Goal: Download file/media

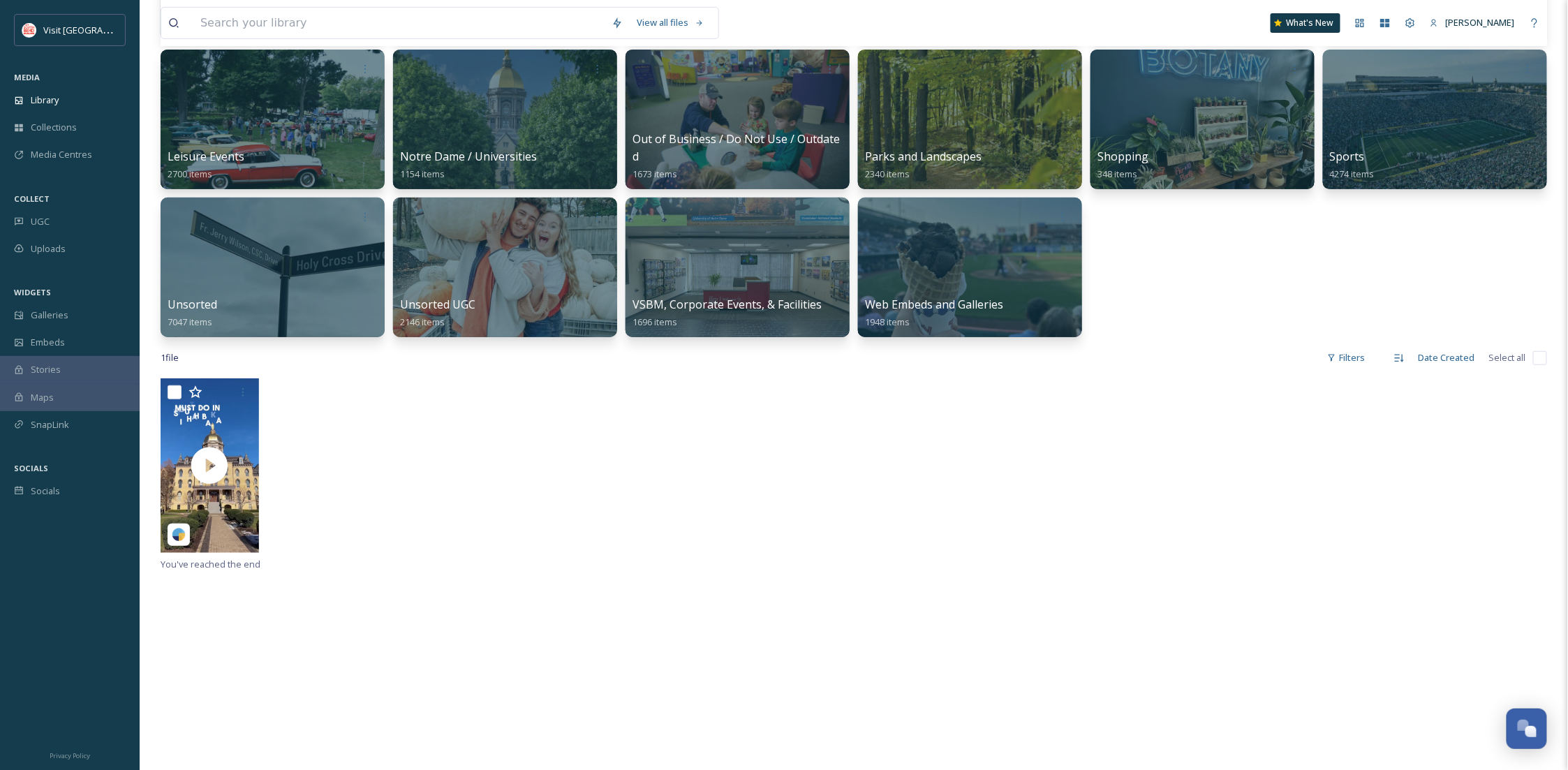
scroll to position [213, 0]
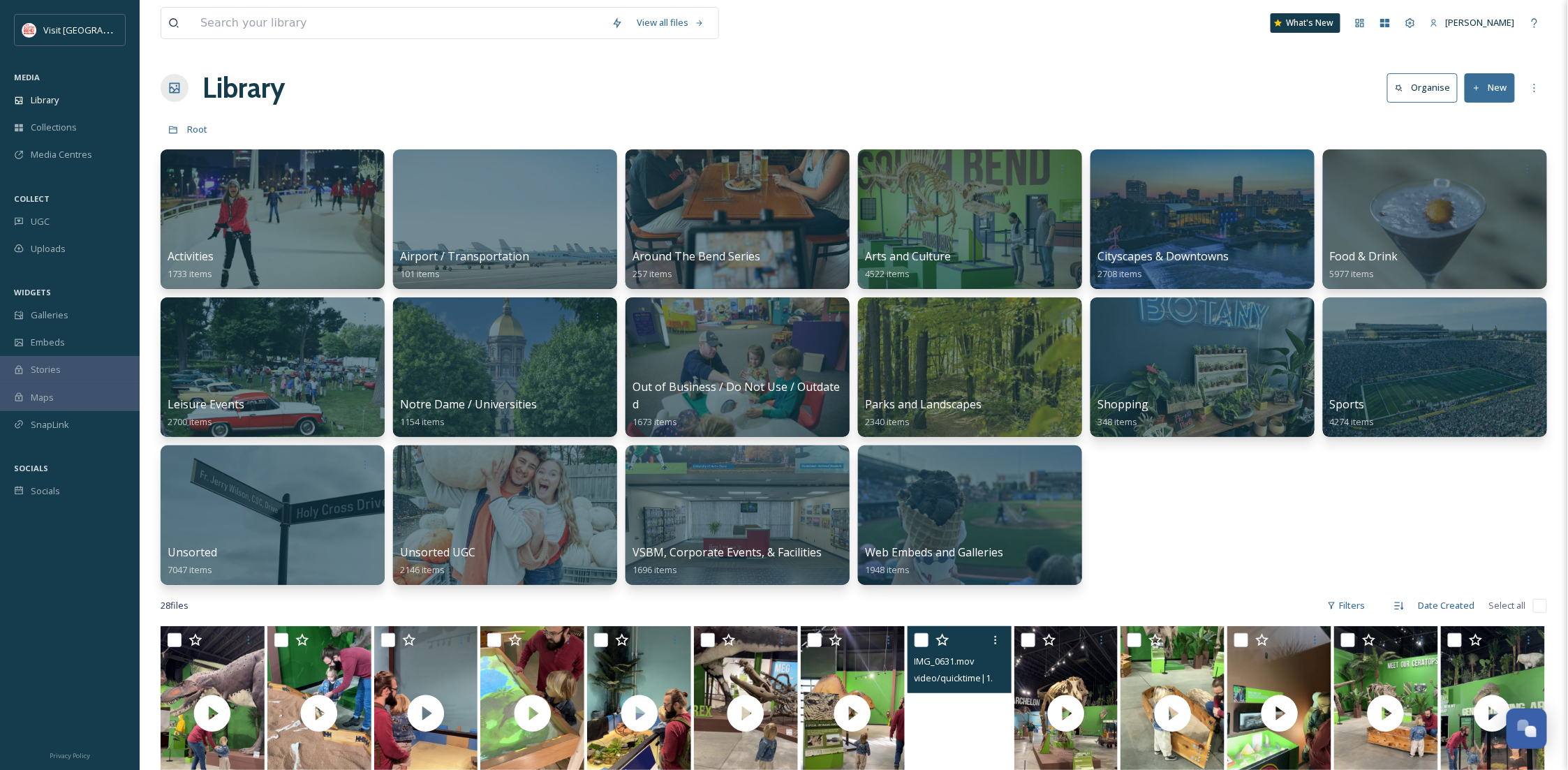
click at [1480, 68] on div "Library Organise New" at bounding box center [853, 87] width 1387 height 42
click at [1492, 78] on button "New" at bounding box center [1489, 87] width 50 height 29
click at [1468, 127] on div "File Upload" at bounding box center [1474, 120] width 79 height 27
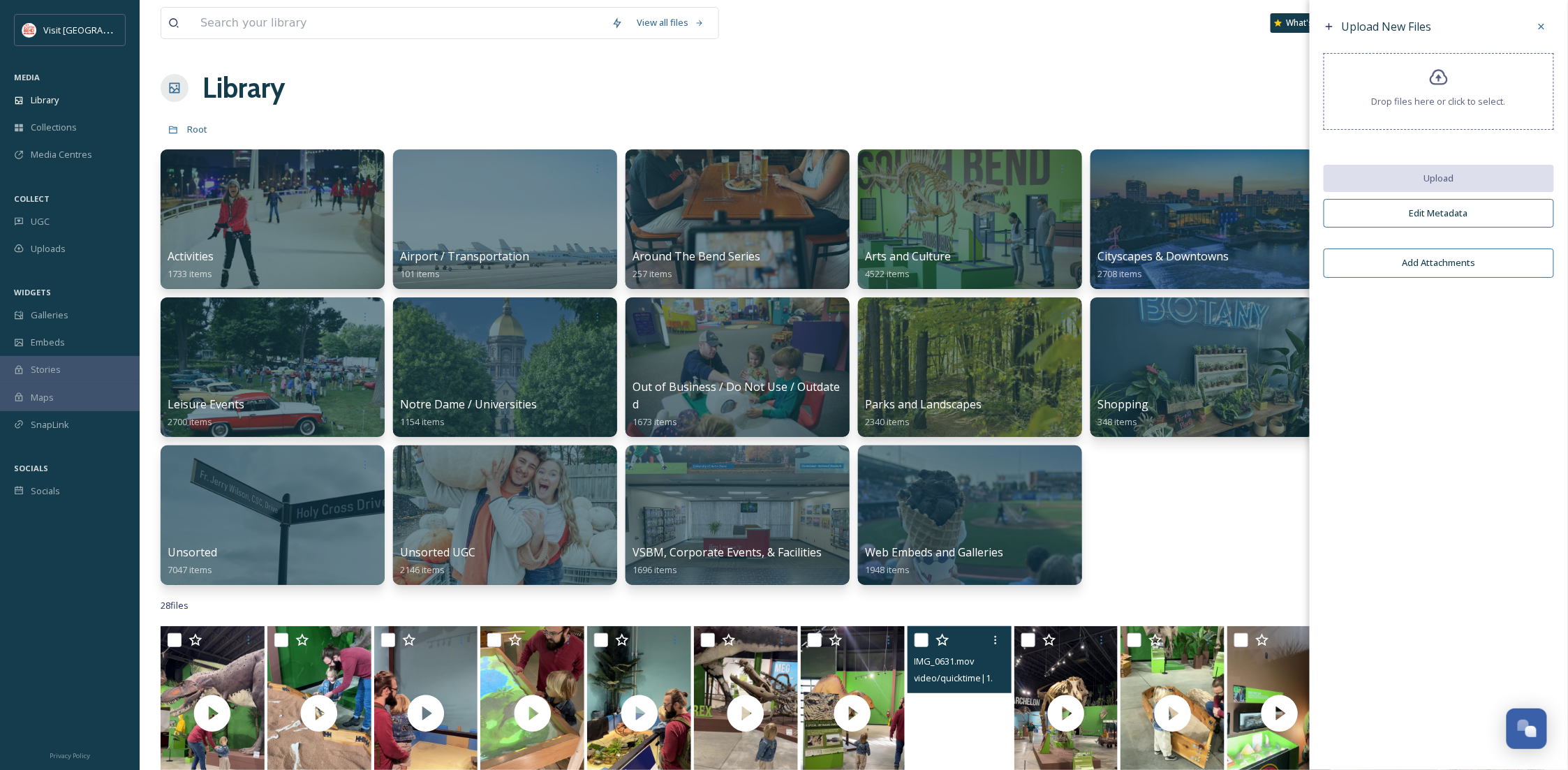
click at [1443, 68] on icon at bounding box center [1439, 78] width 21 height 21
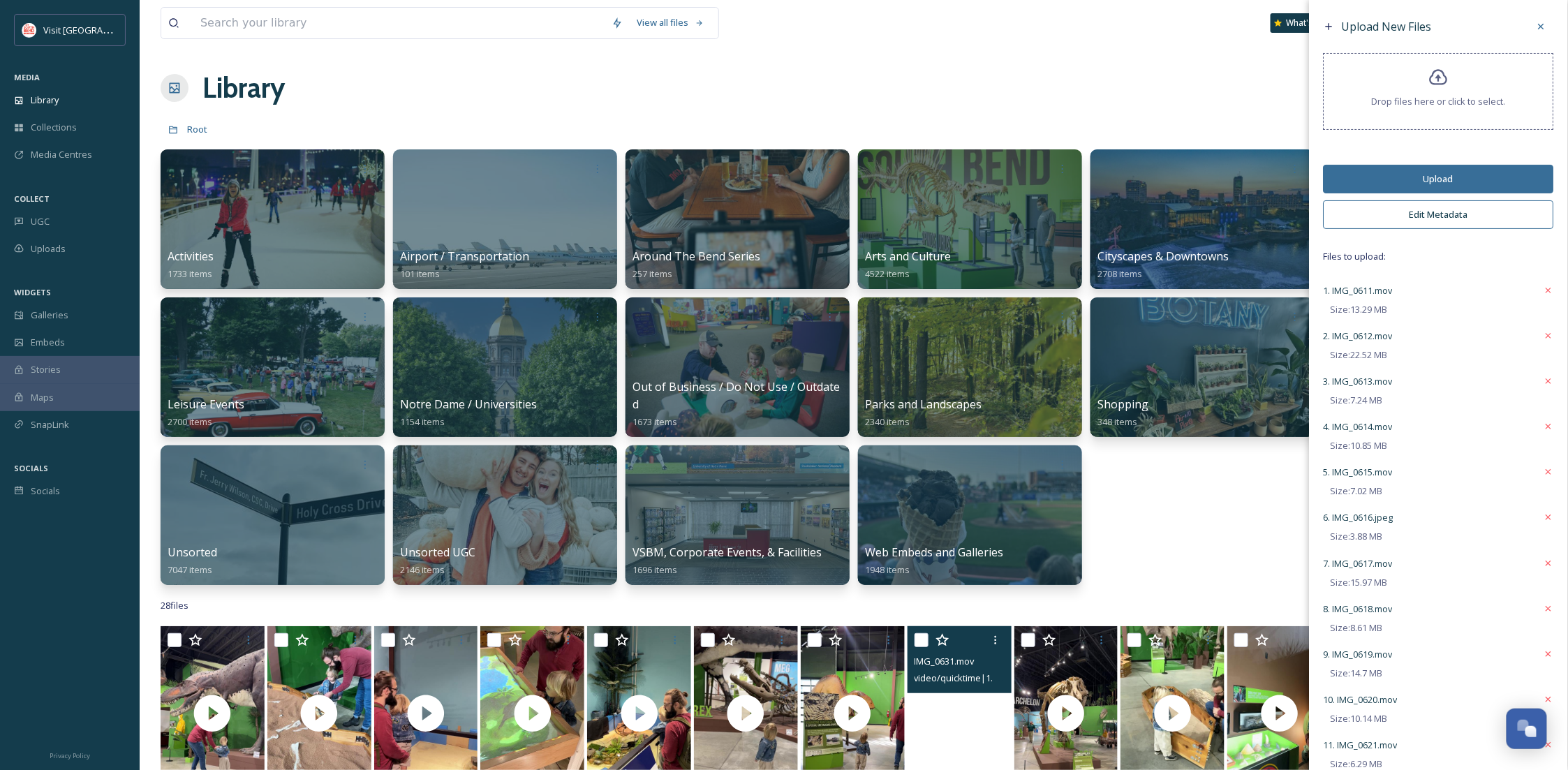
click at [1445, 176] on button "Upload" at bounding box center [1438, 179] width 230 height 29
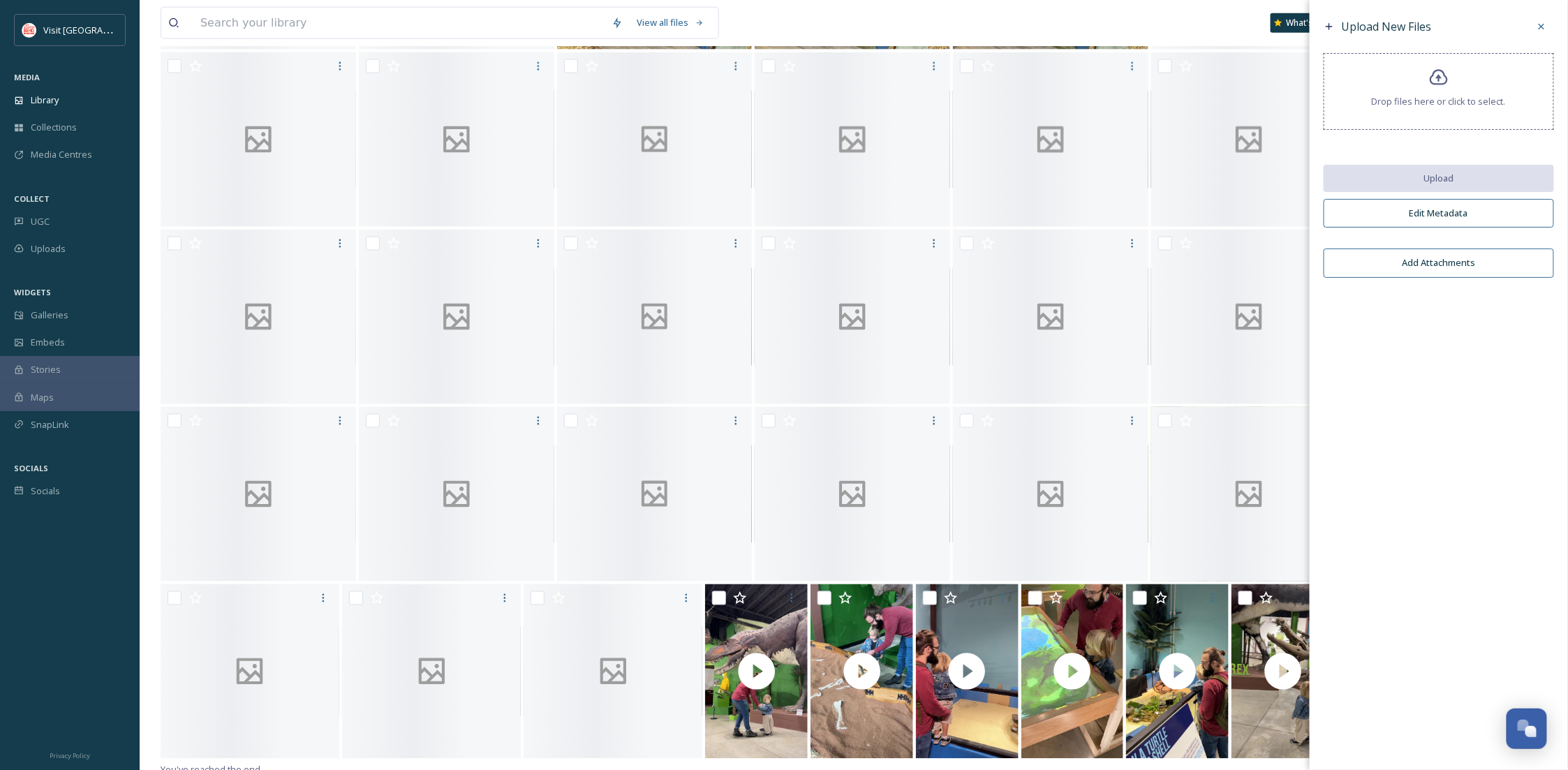
scroll to position [936, 0]
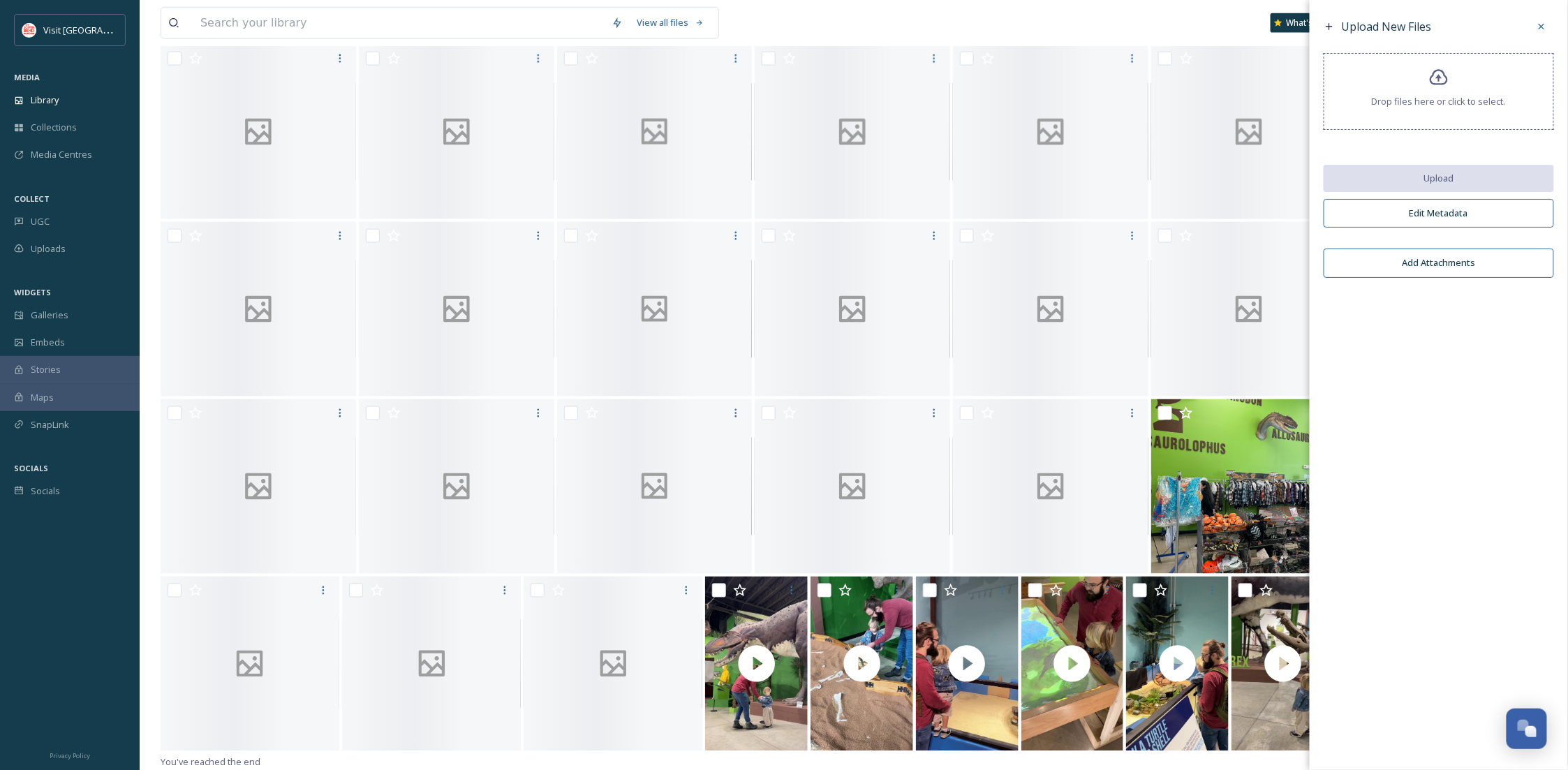
click at [1543, 22] on icon at bounding box center [1541, 26] width 11 height 11
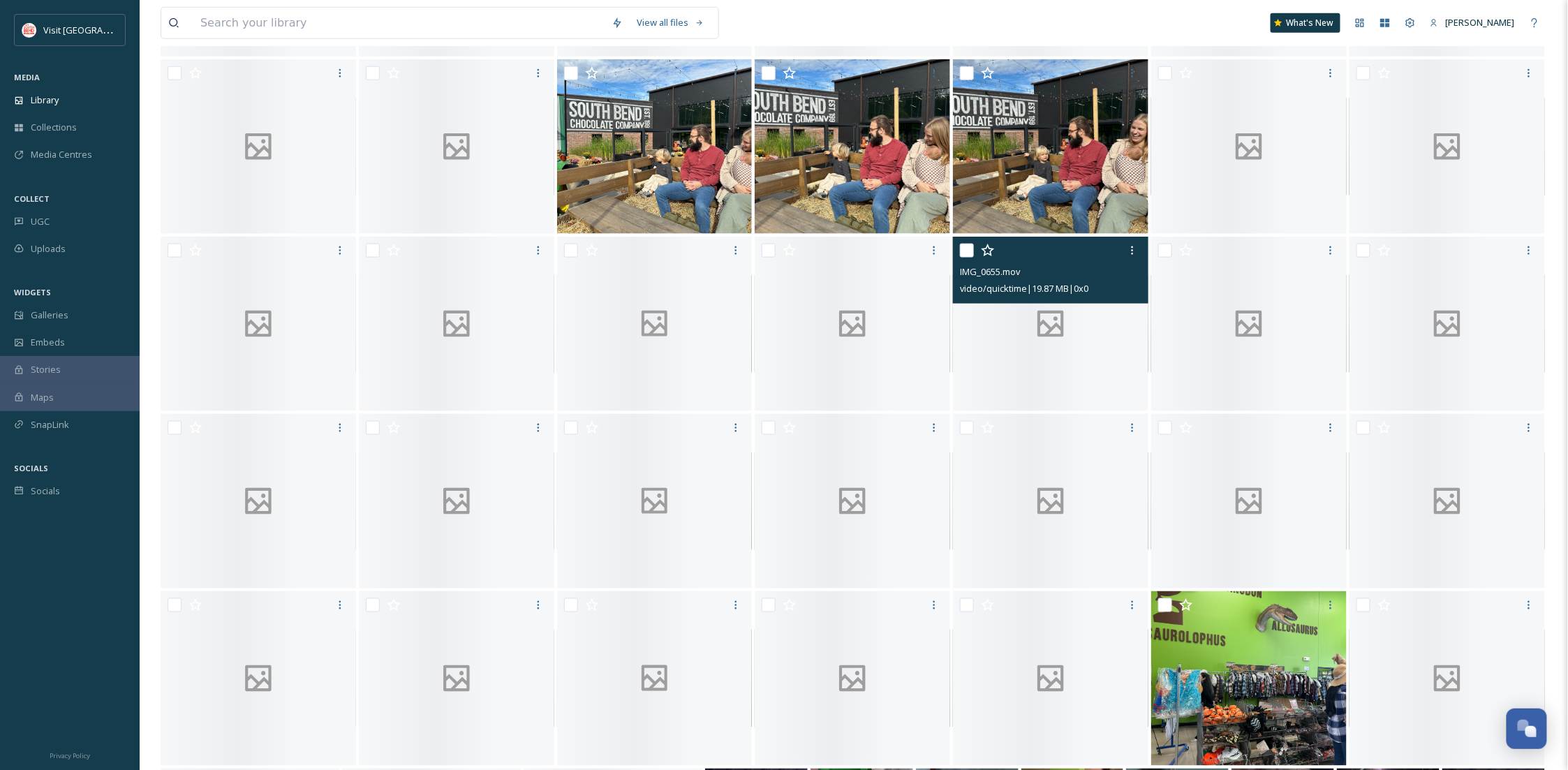
scroll to position [248, 0]
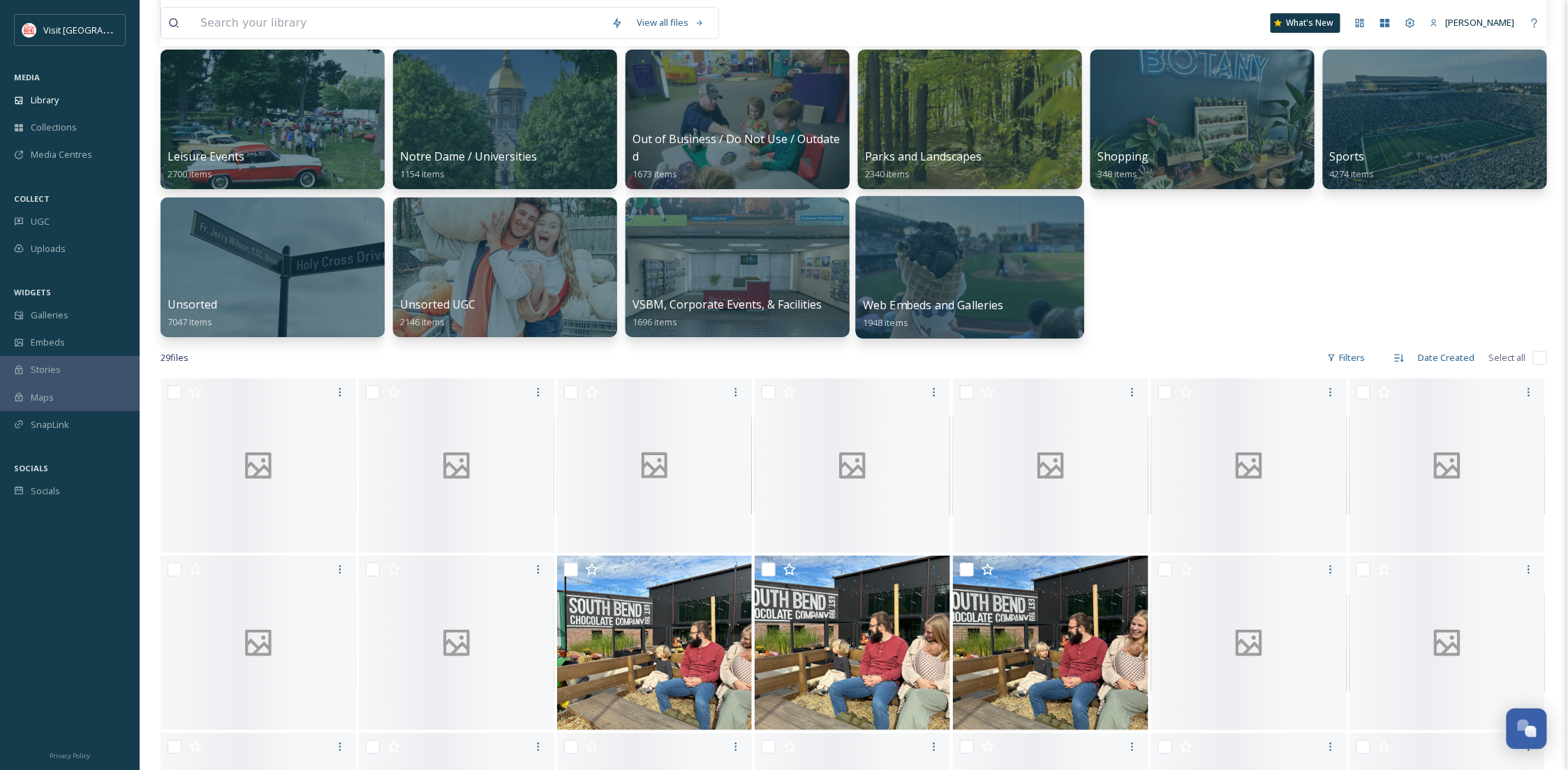
drag, startPoint x: 1424, startPoint y: 306, endPoint x: 874, endPoint y: 217, distance: 557.2
click at [1425, 306] on div "Activities 1733 items Airport / Transportation 101 items Around The Bend Series…" at bounding box center [853, 119] width 1387 height 436
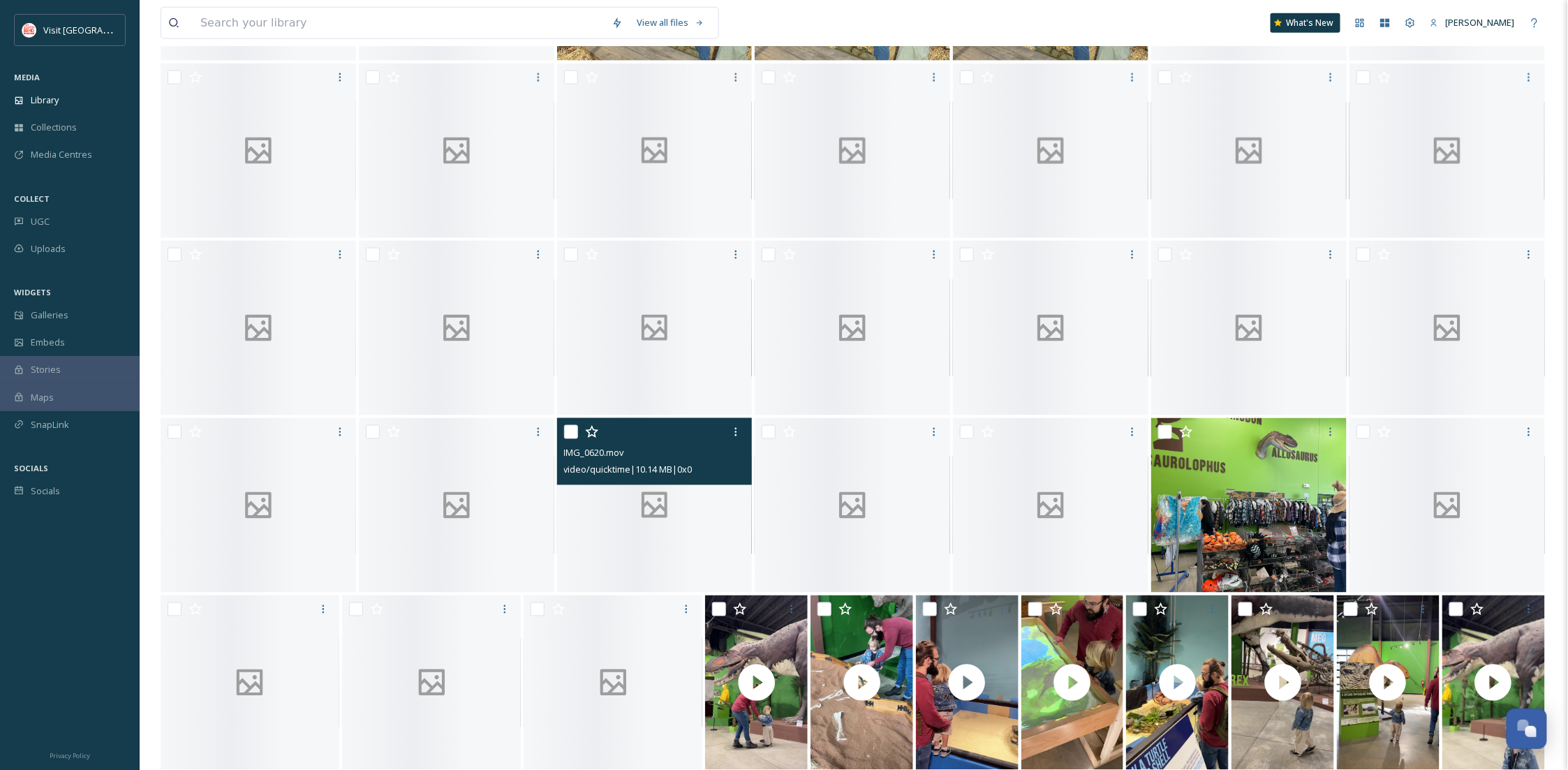
scroll to position [422, 0]
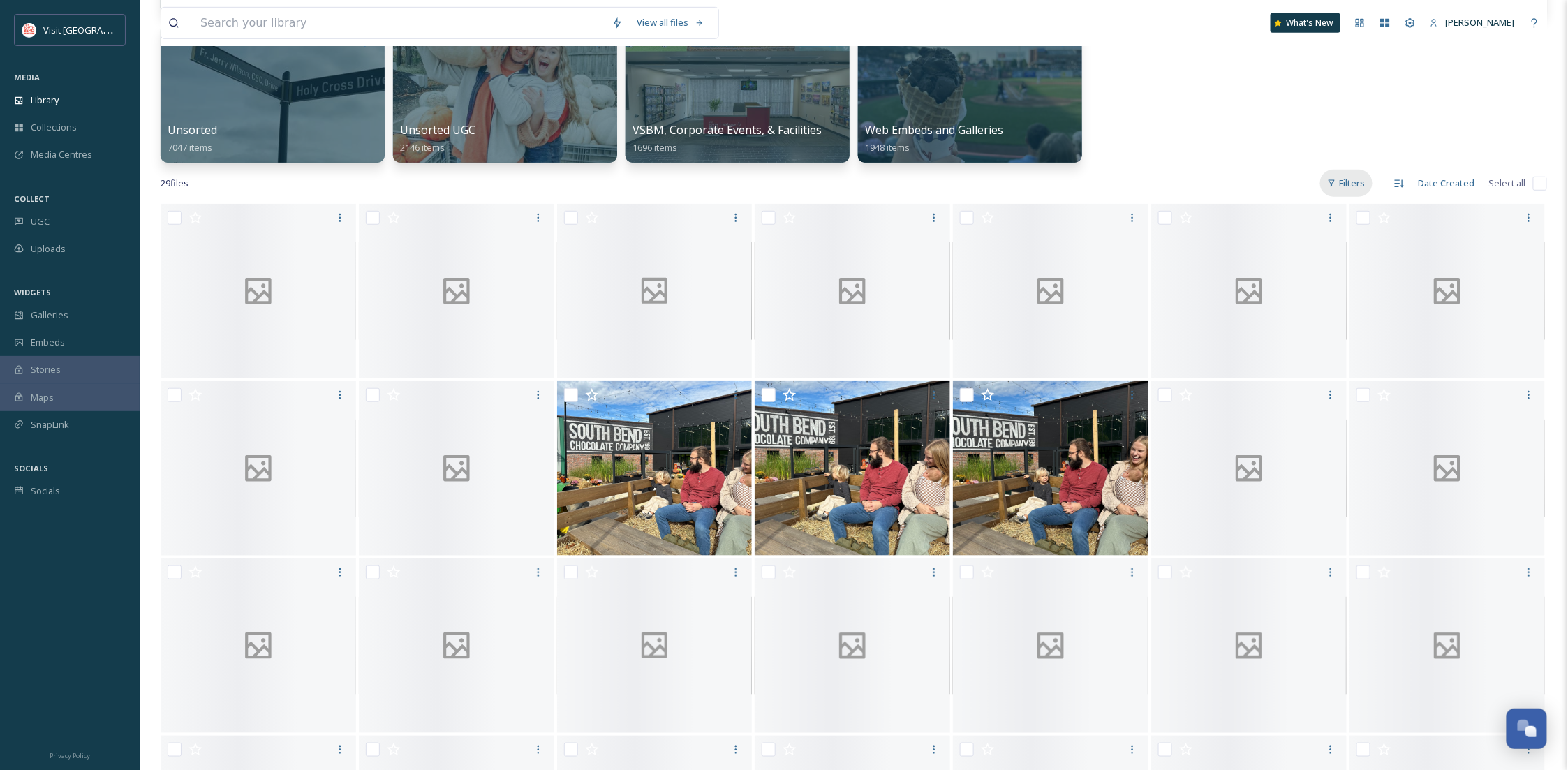
click at [1345, 185] on div "Filters" at bounding box center [1345, 183] width 52 height 27
click at [1301, 269] on div "Content Type" at bounding box center [1302, 270] width 140 height 27
click at [1290, 321] on span "Video" at bounding box center [1279, 325] width 24 height 13
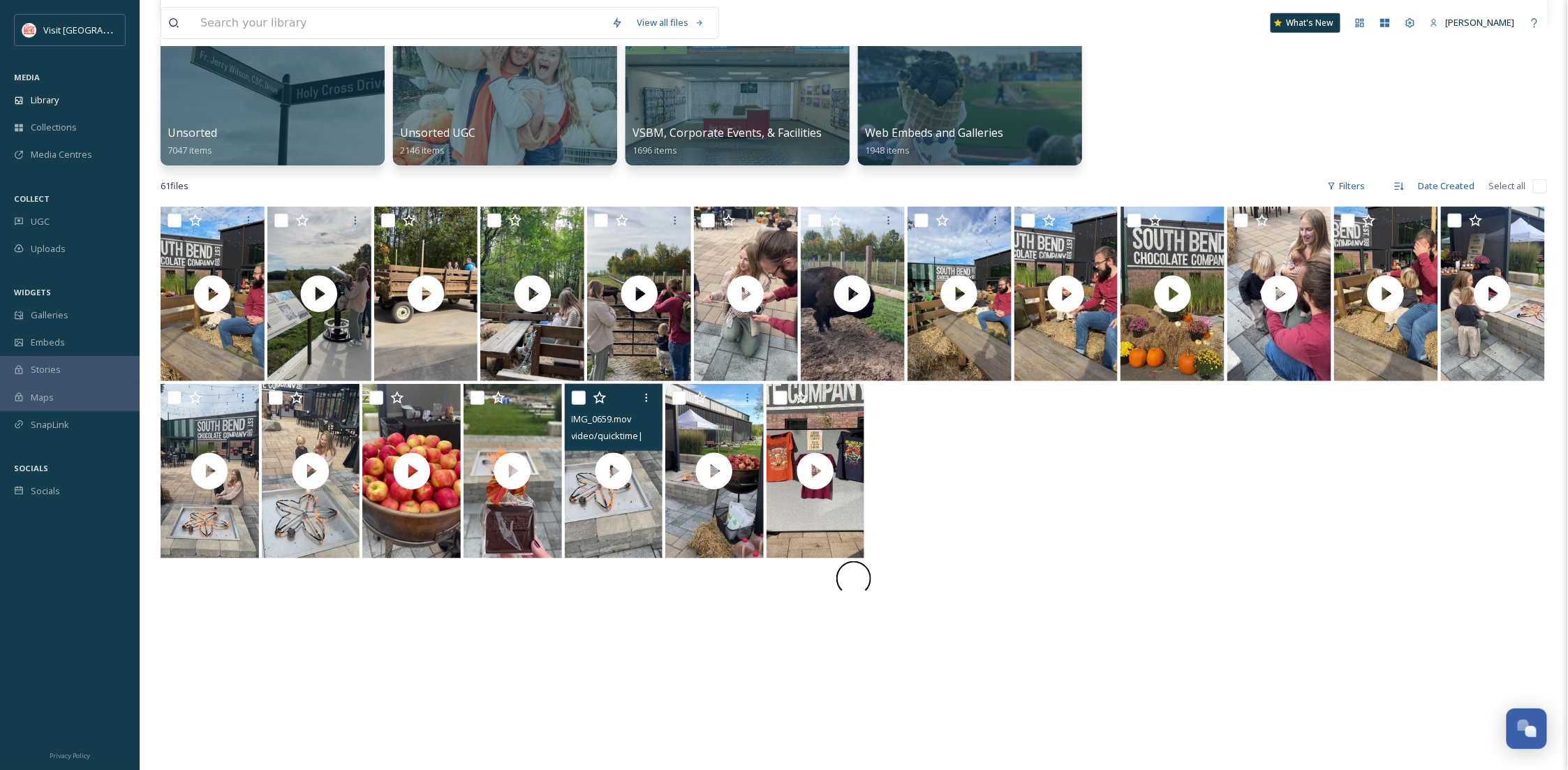
scroll to position [496, 0]
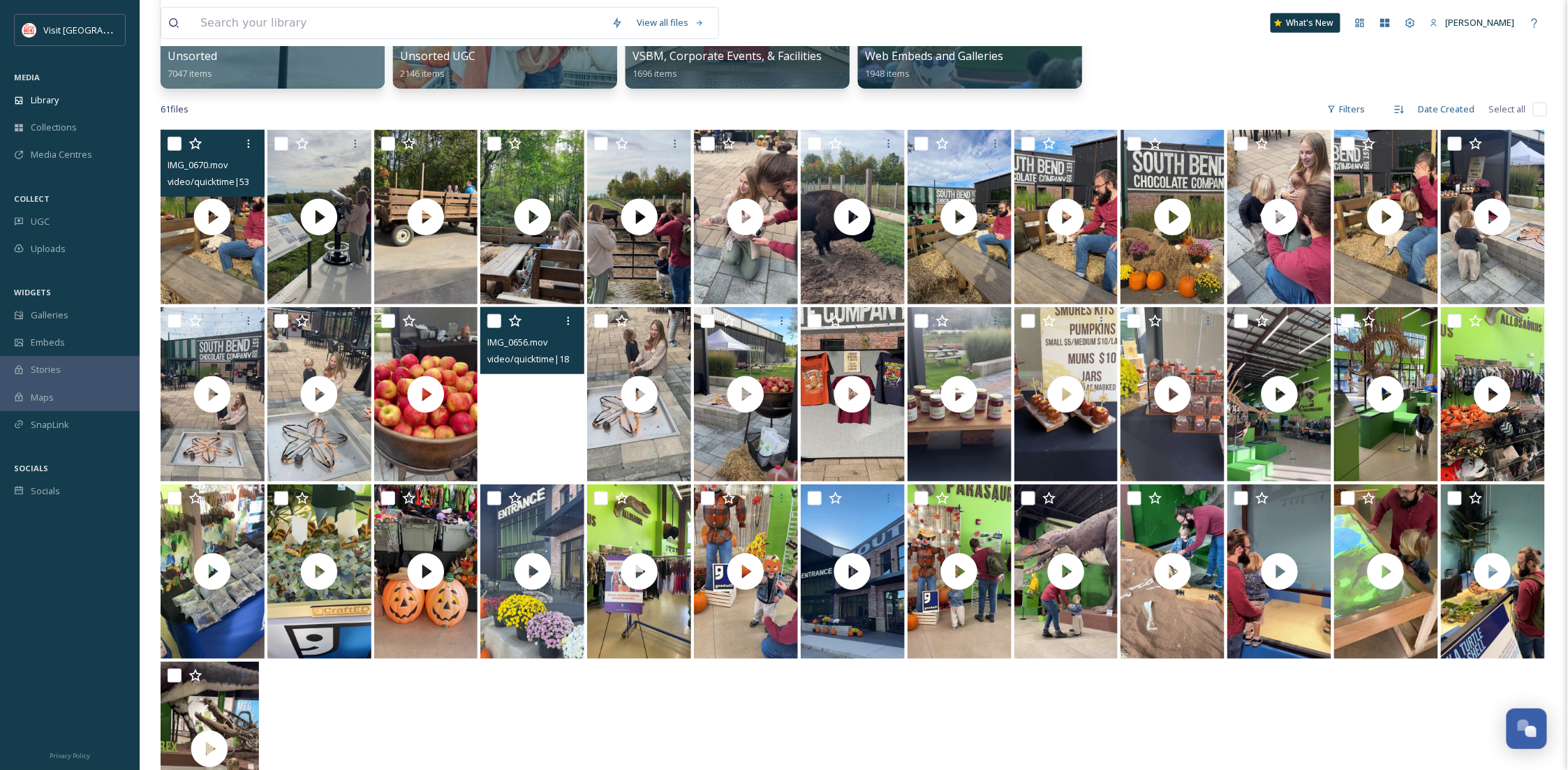
click at [168, 139] on input "checkbox" at bounding box center [174, 143] width 14 height 14
checkbox input "true"
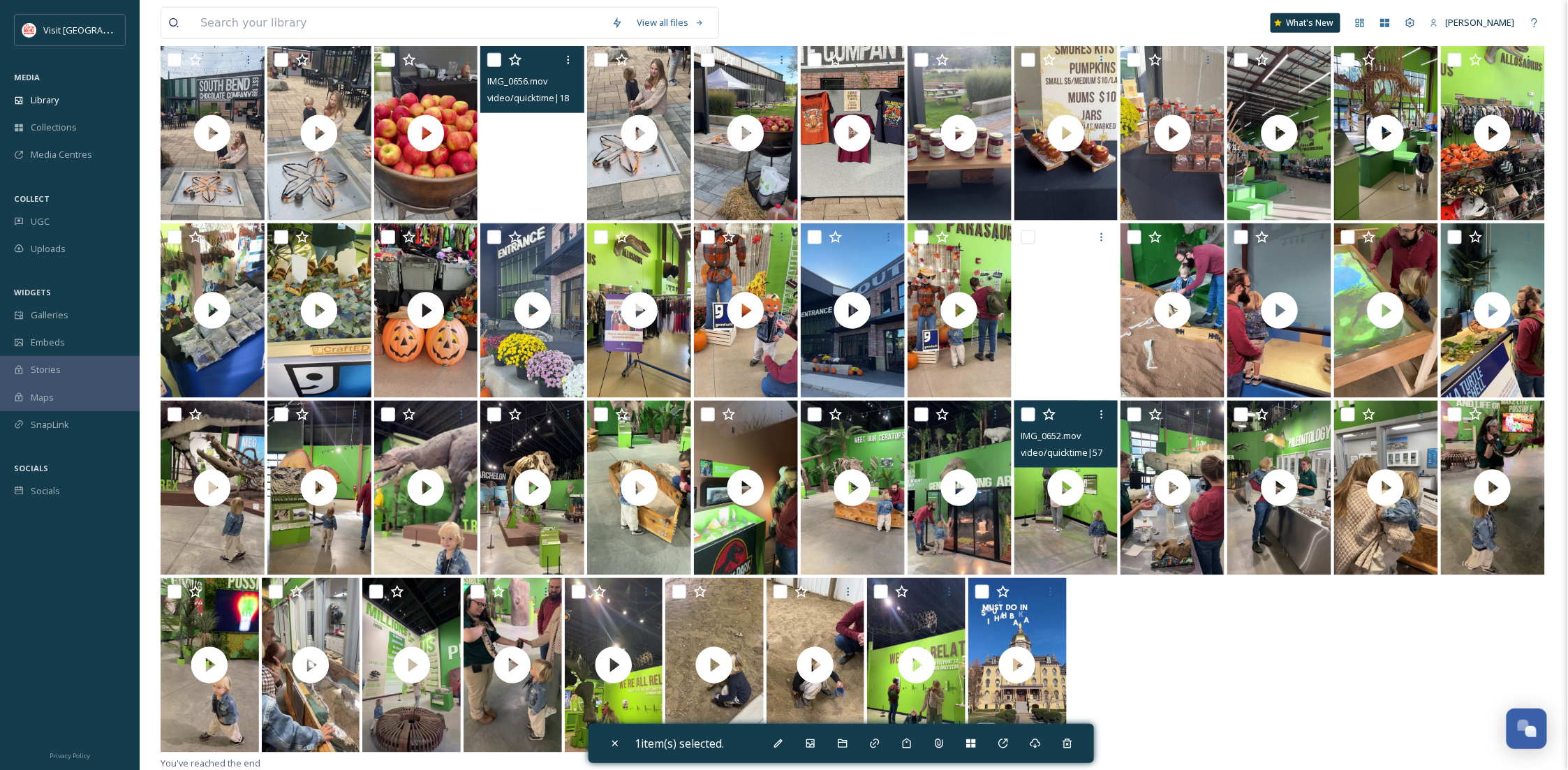
scroll to position [759, 0]
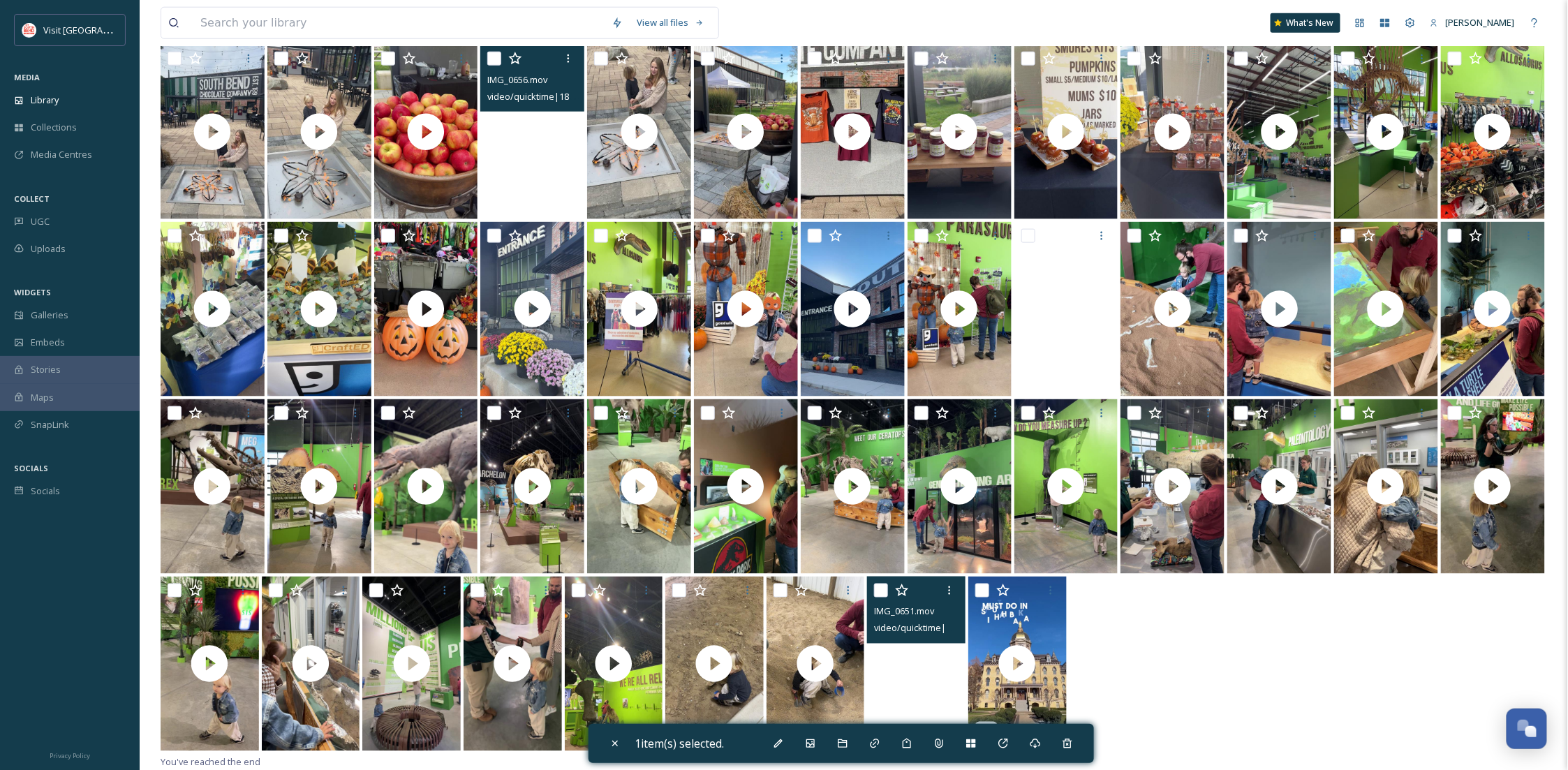
click at [886, 691] on video "IMG_0651.mov" at bounding box center [916, 663] width 98 height 174
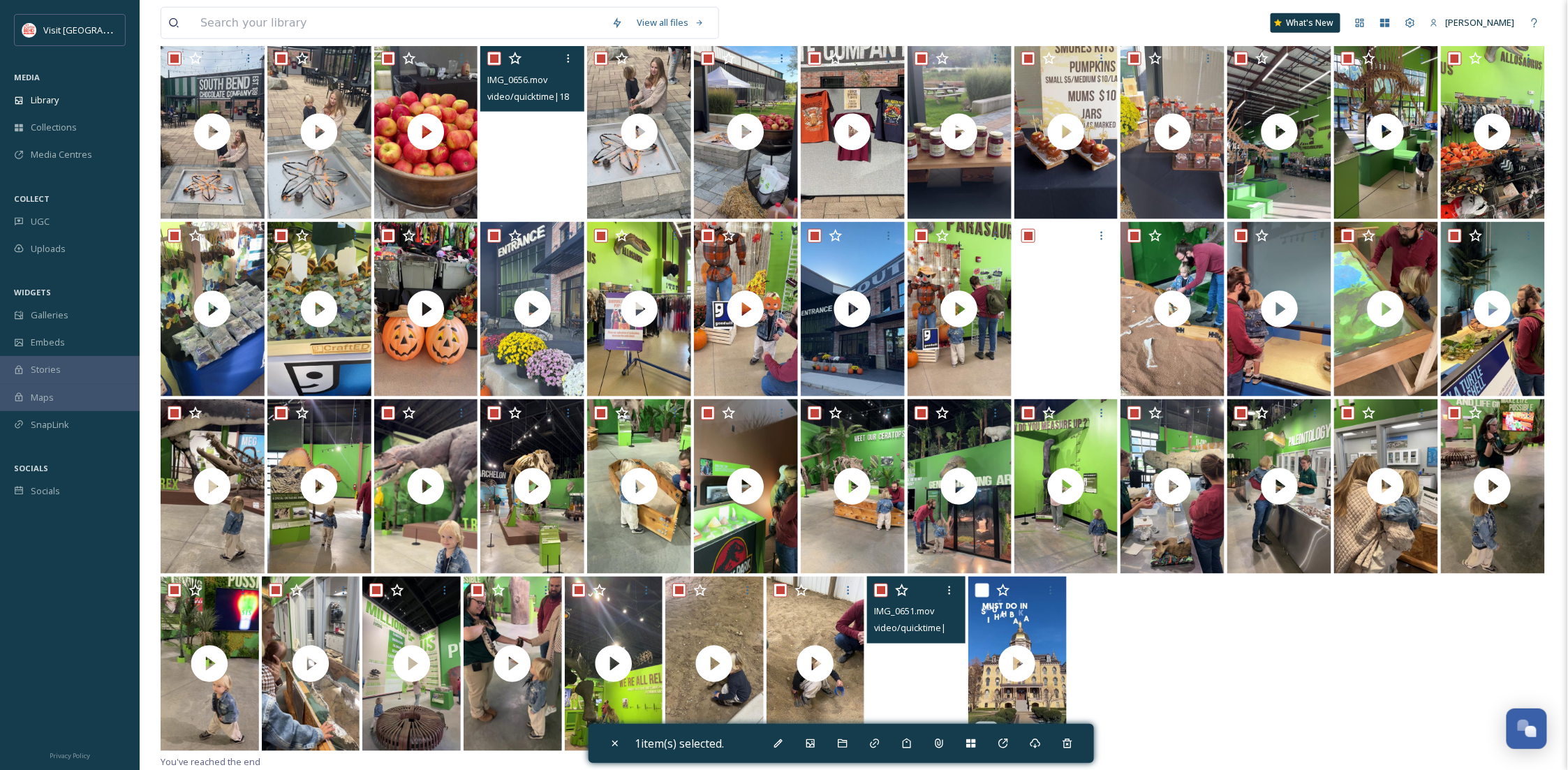
checkbox input "true"
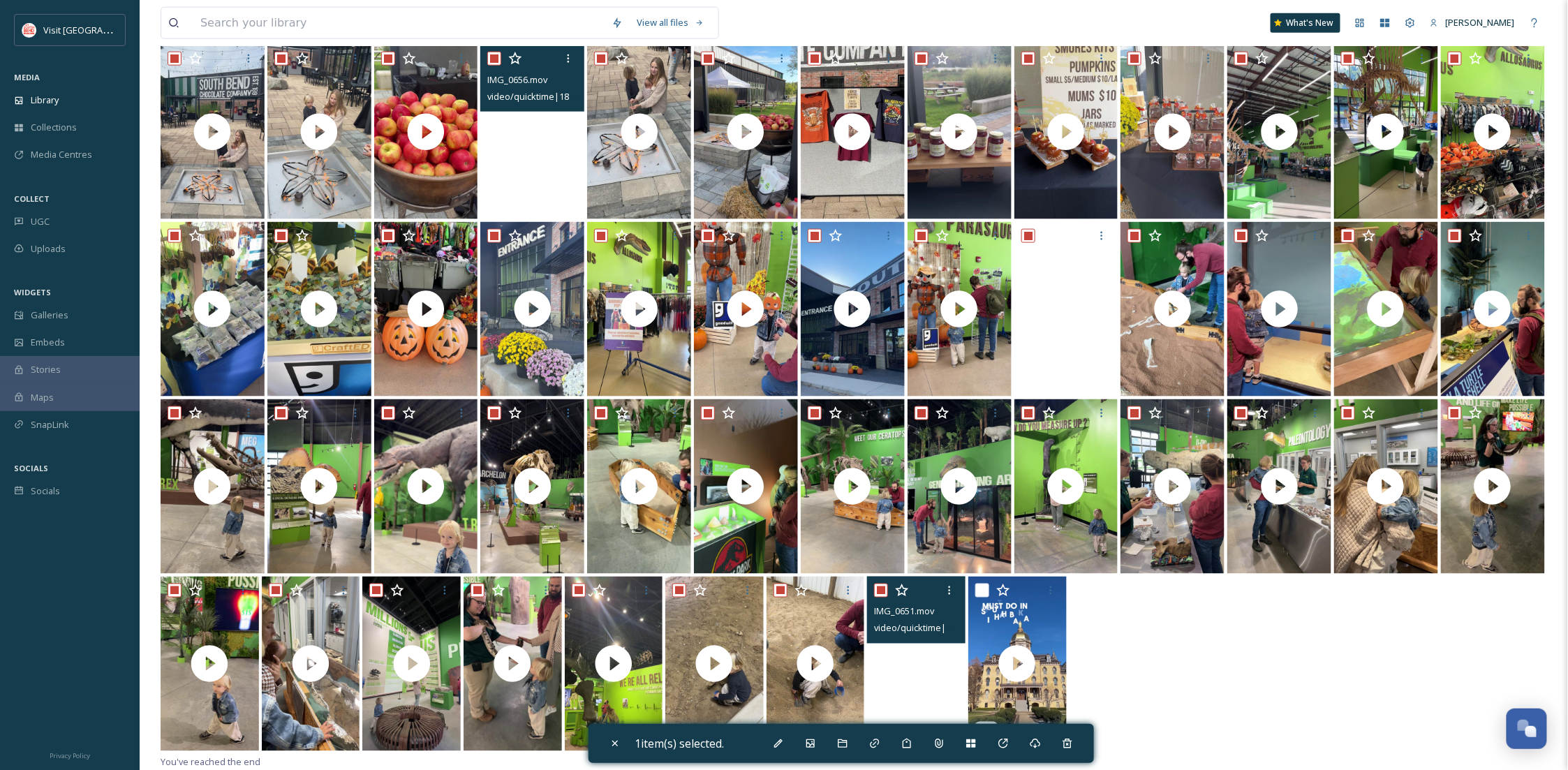
checkbox input "true"
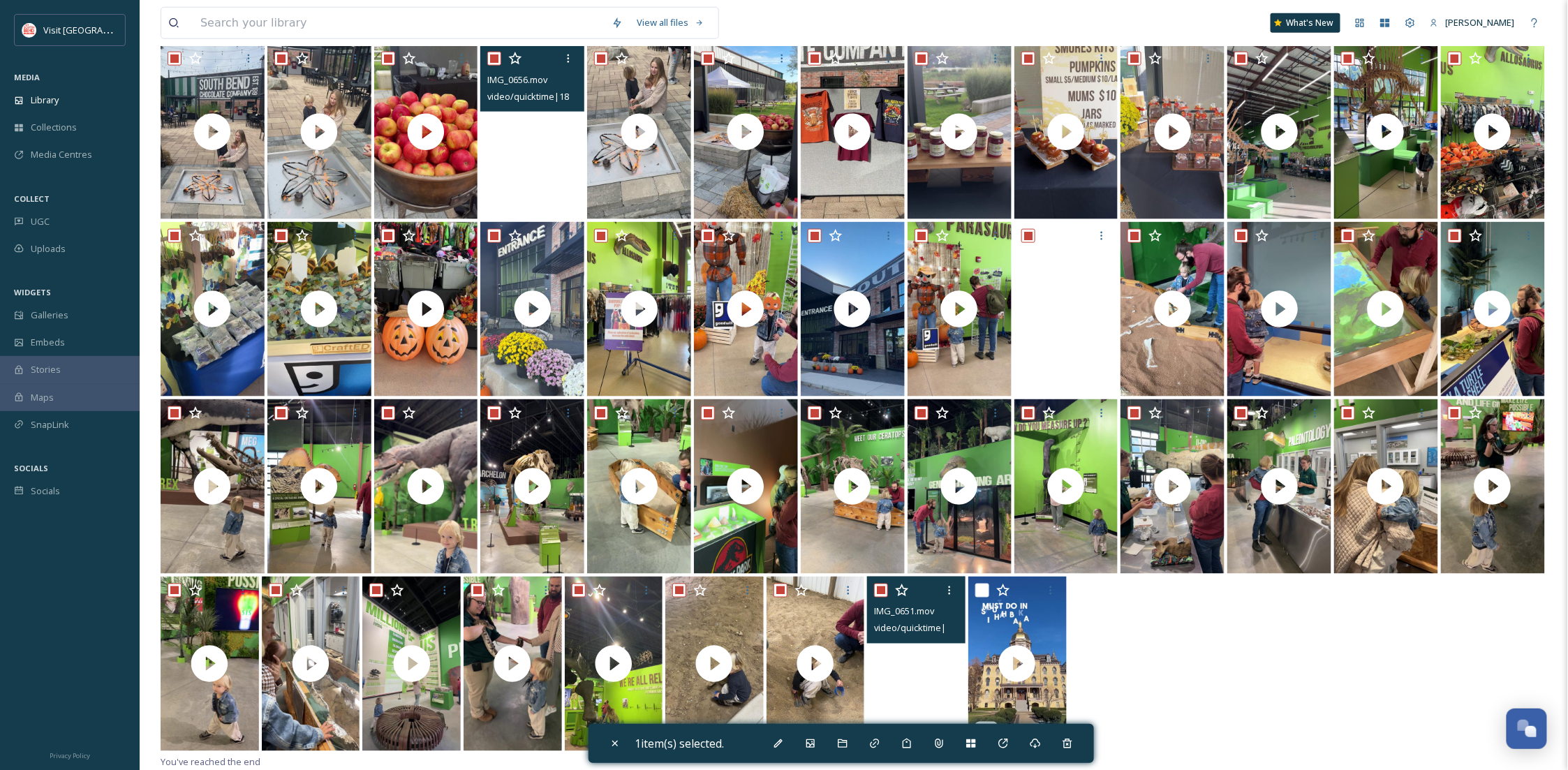
checkbox input "true"
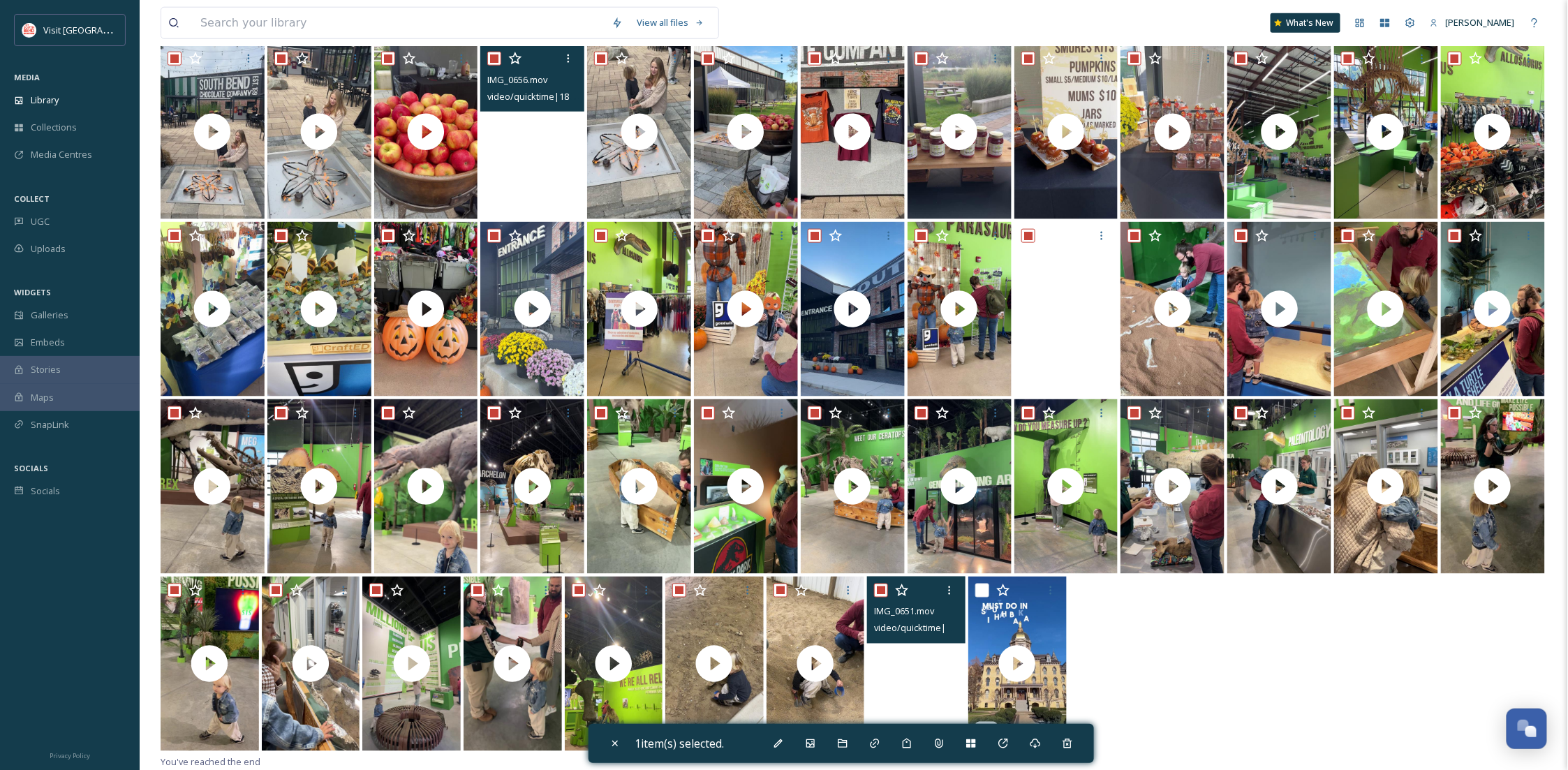
checkbox input "true"
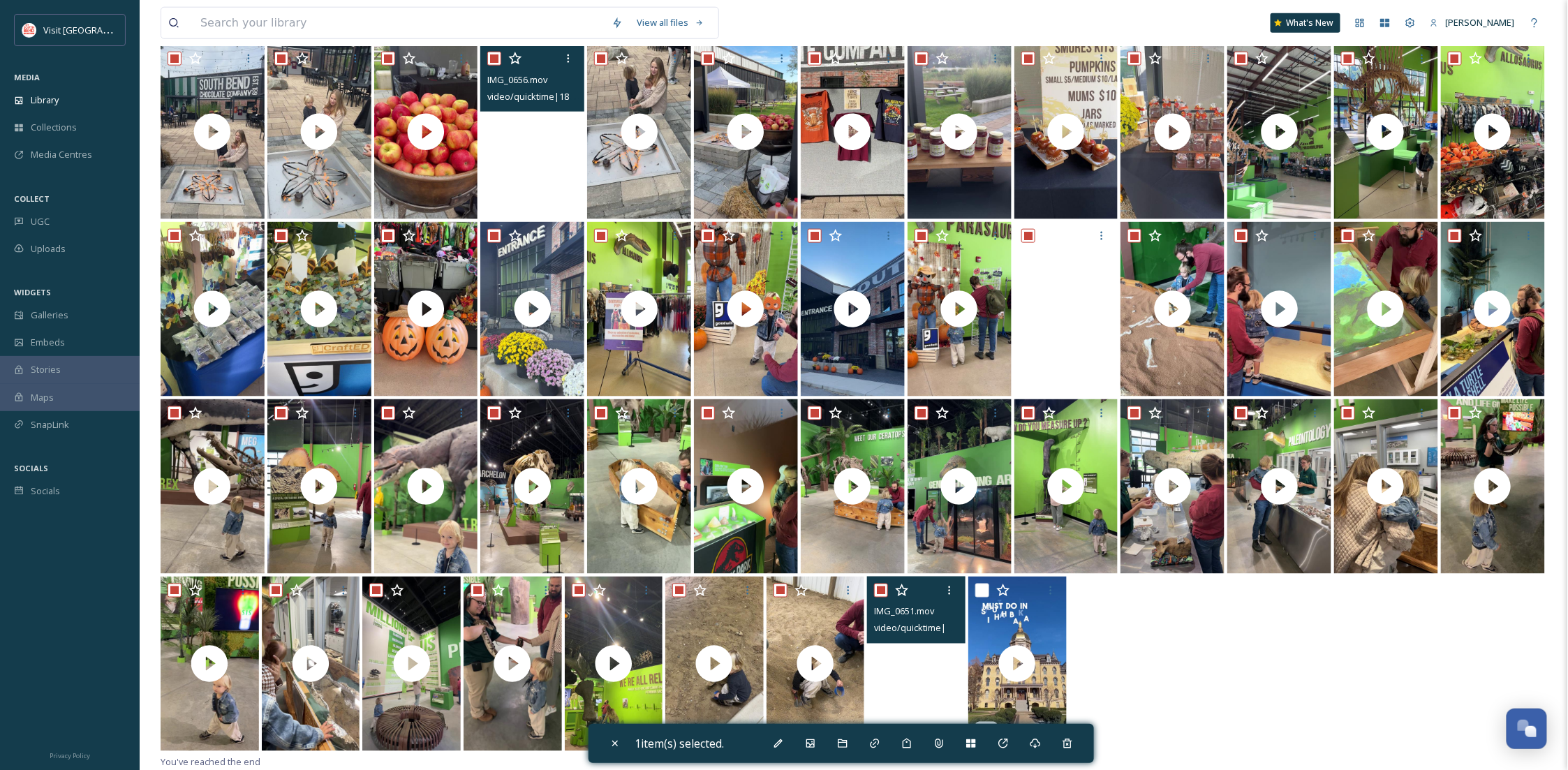
checkbox input "true"
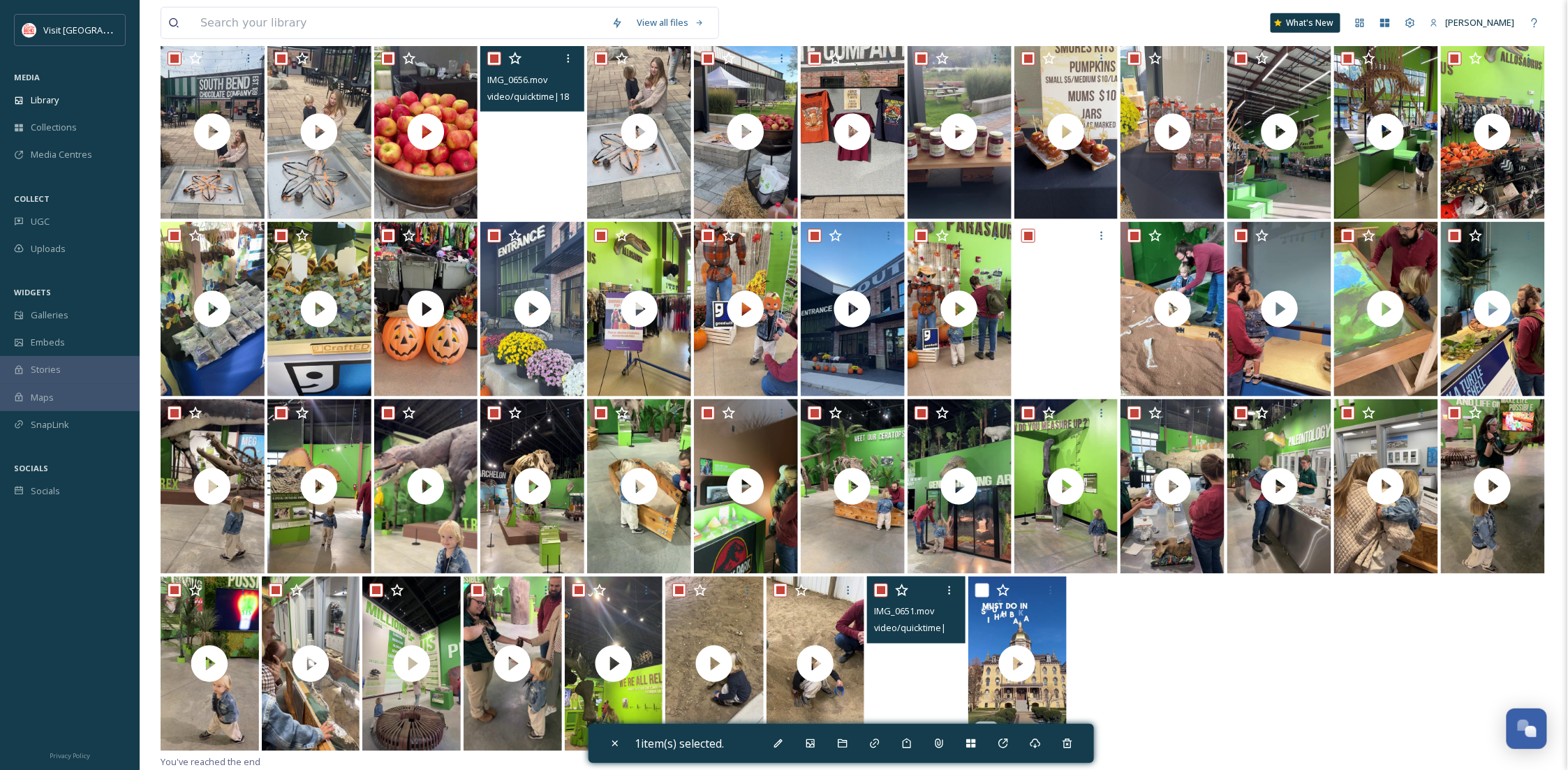
checkbox input "true"
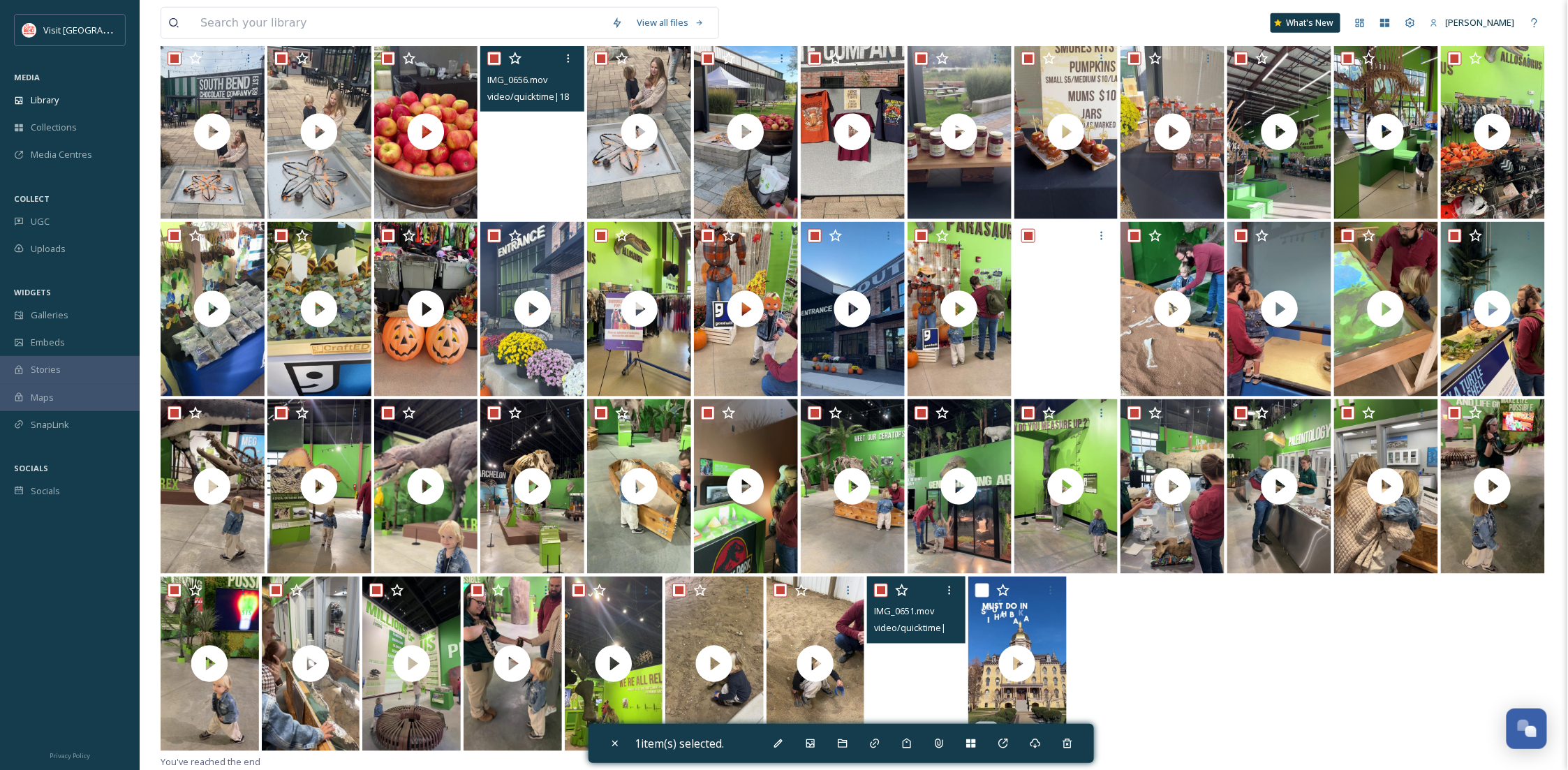
checkbox input "true"
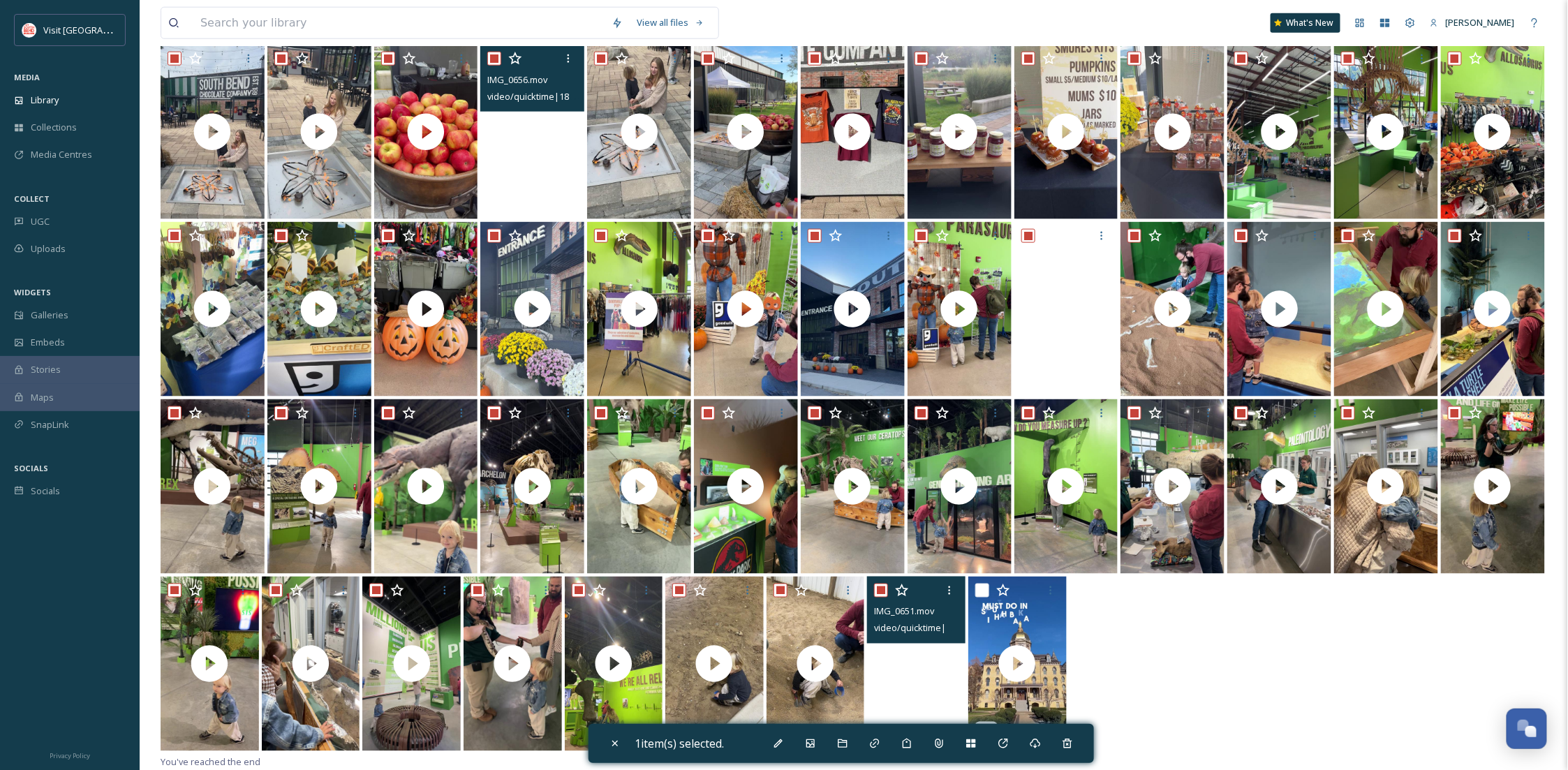
checkbox input "true"
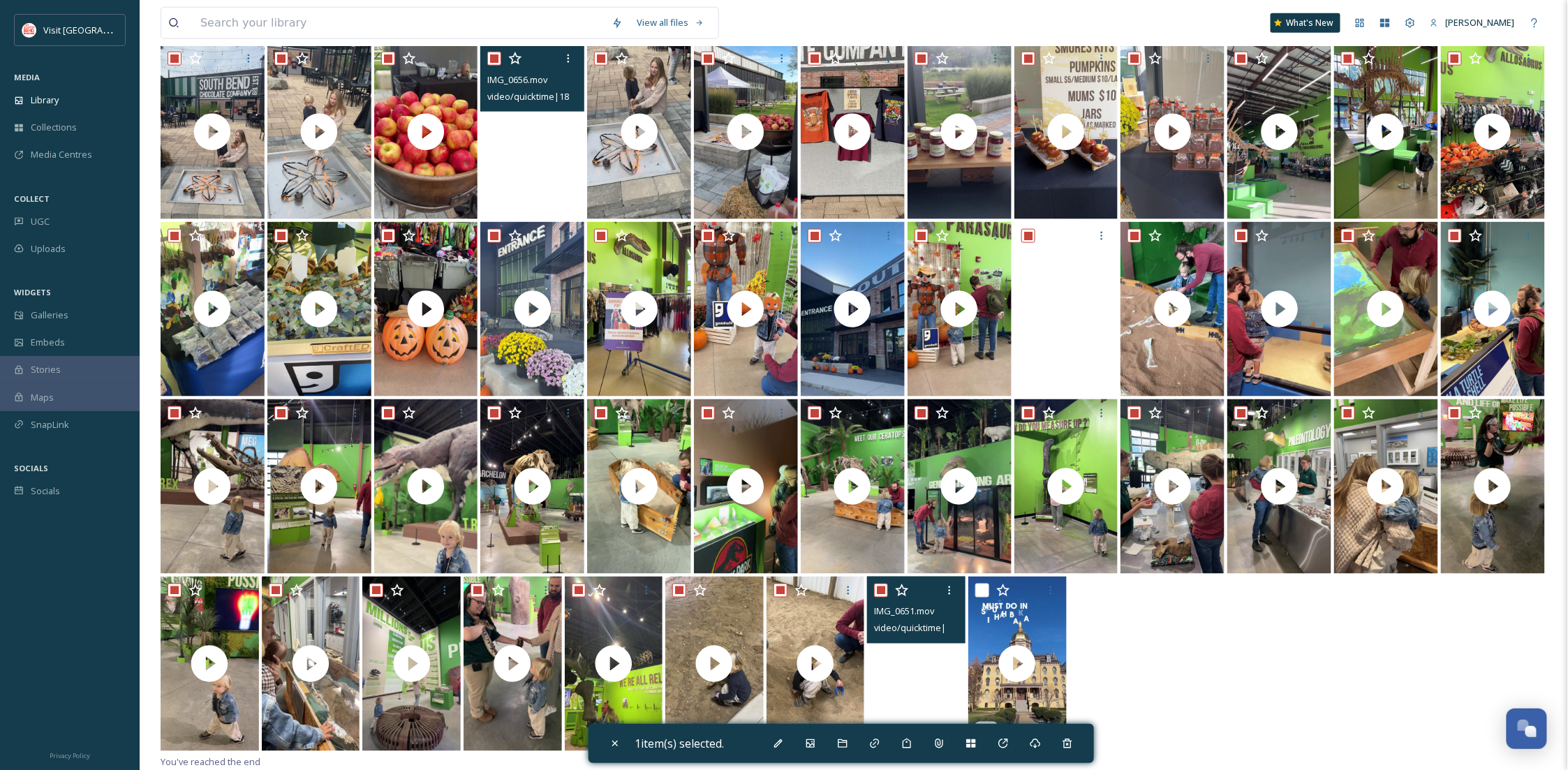
checkbox input "true"
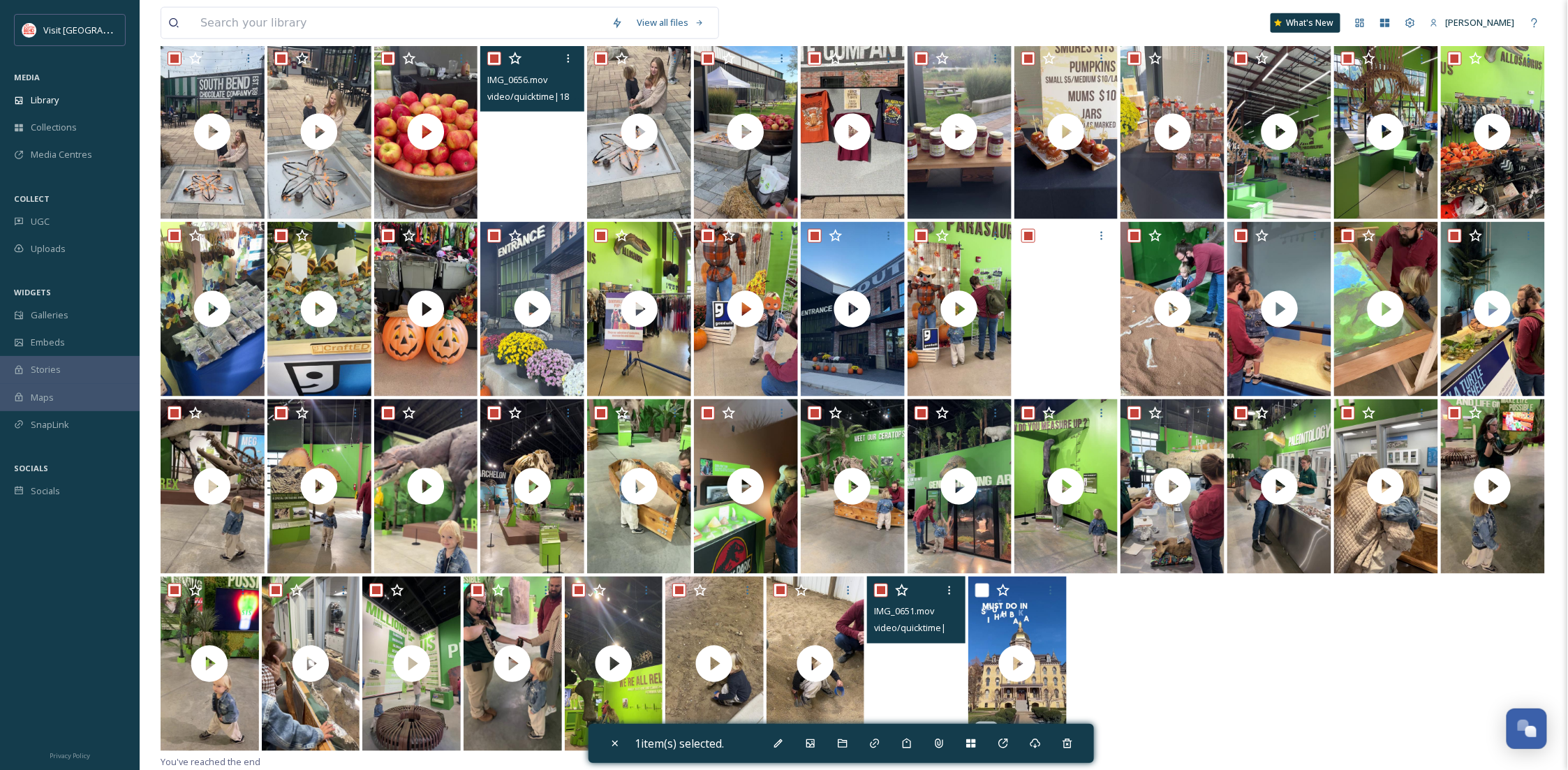
checkbox input "true"
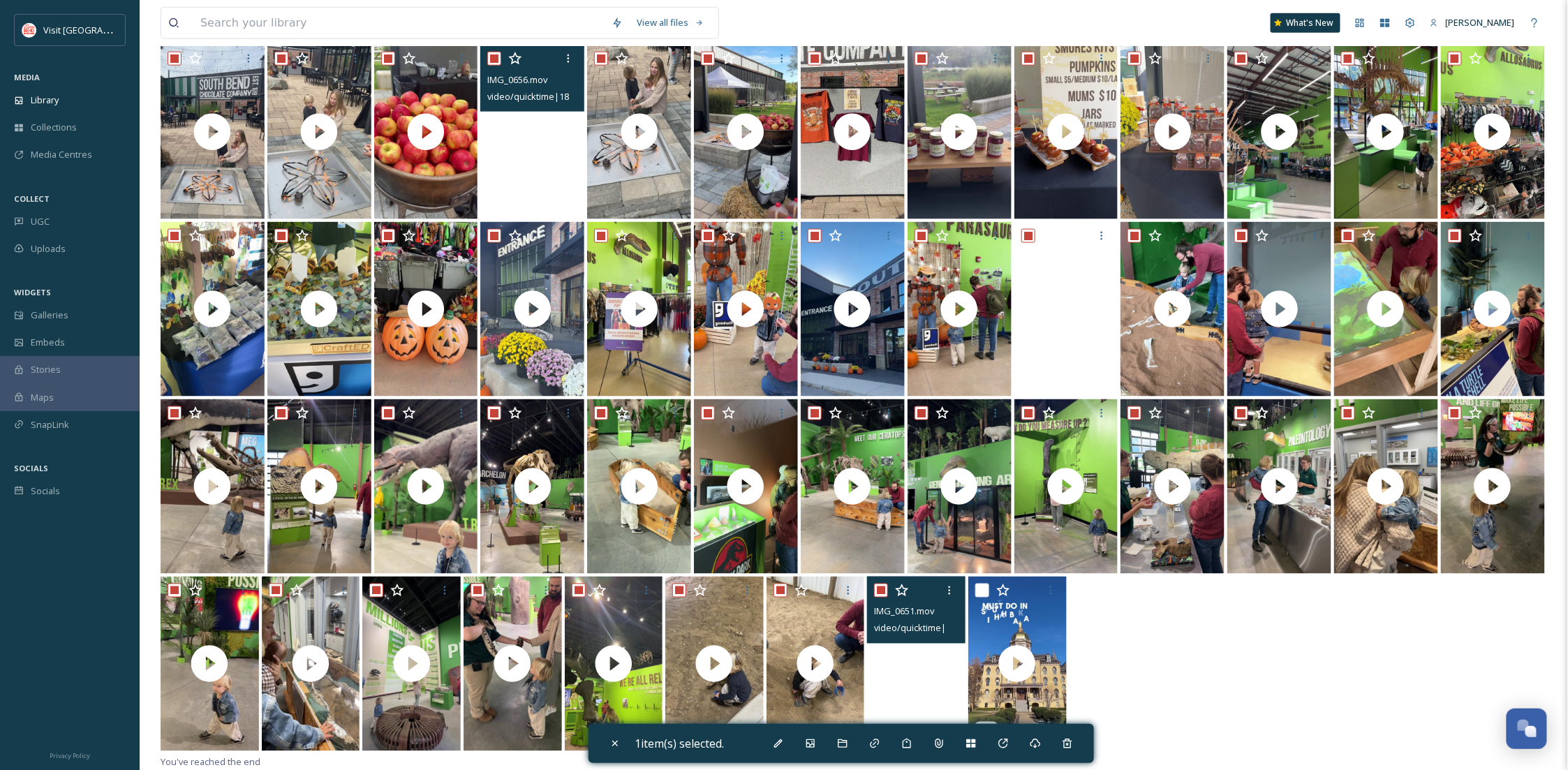
checkbox input "true"
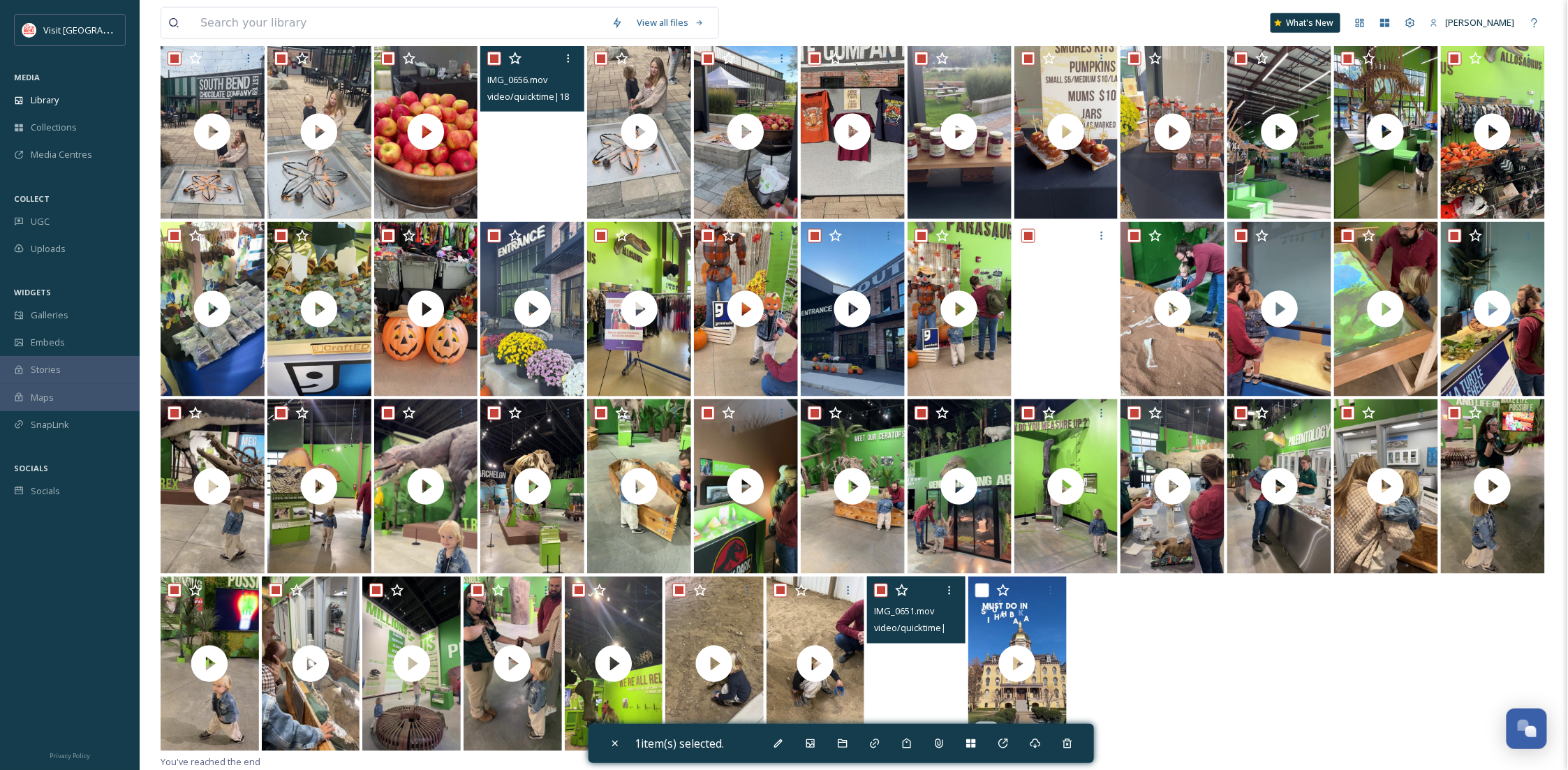
checkbox input "true"
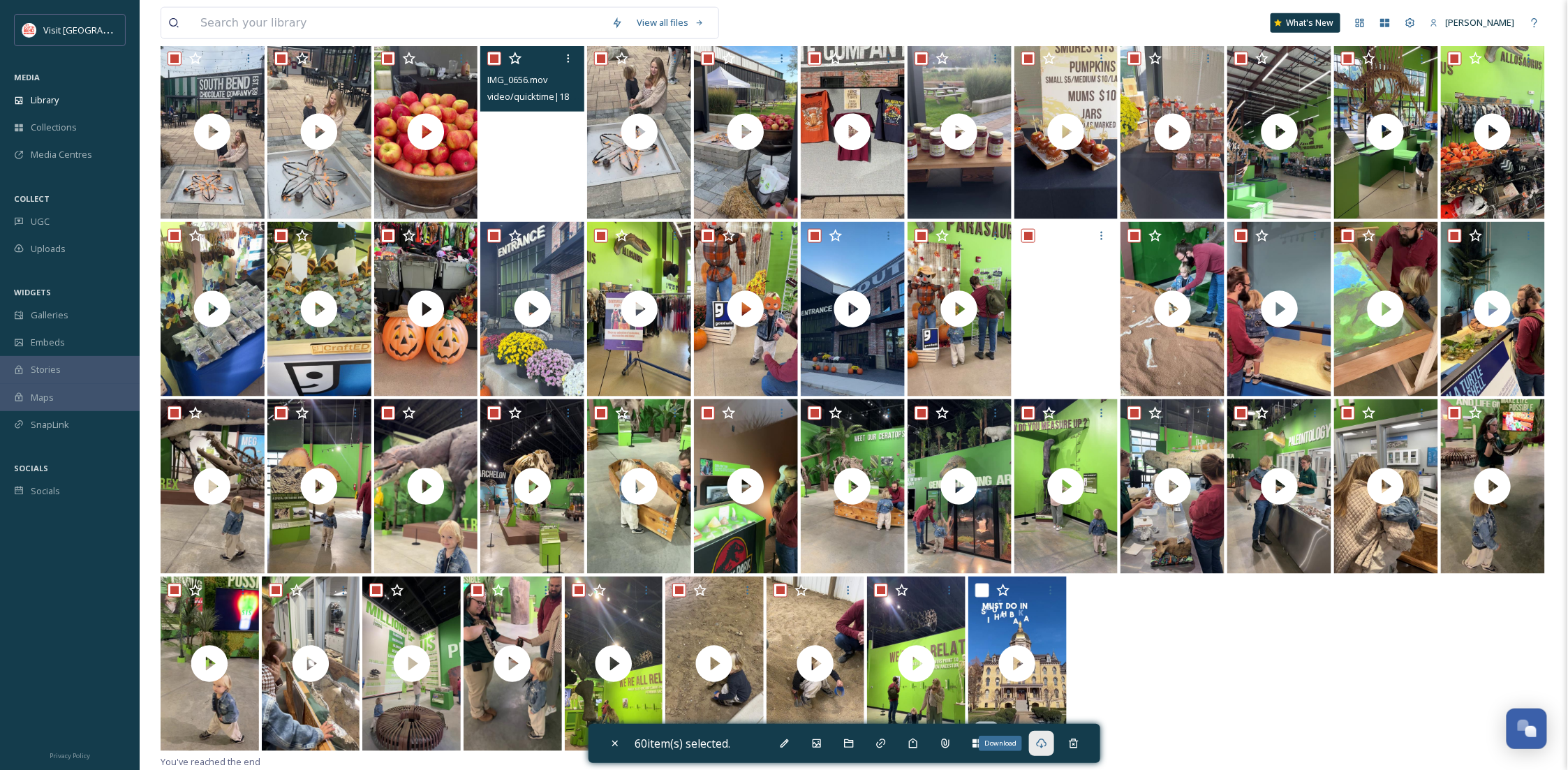
click at [1035, 746] on div "Download" at bounding box center [1041, 744] width 25 height 25
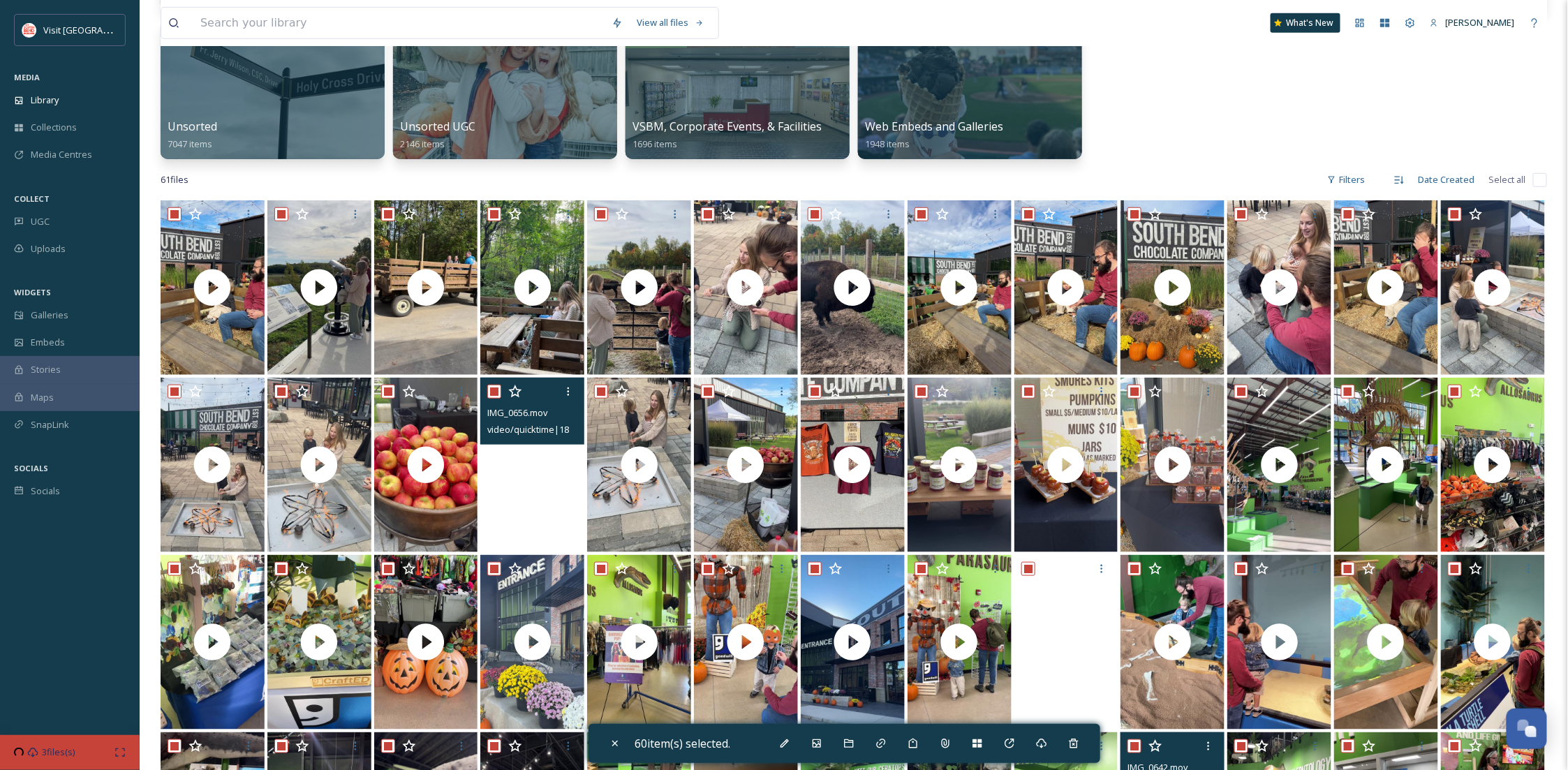
scroll to position [262, 0]
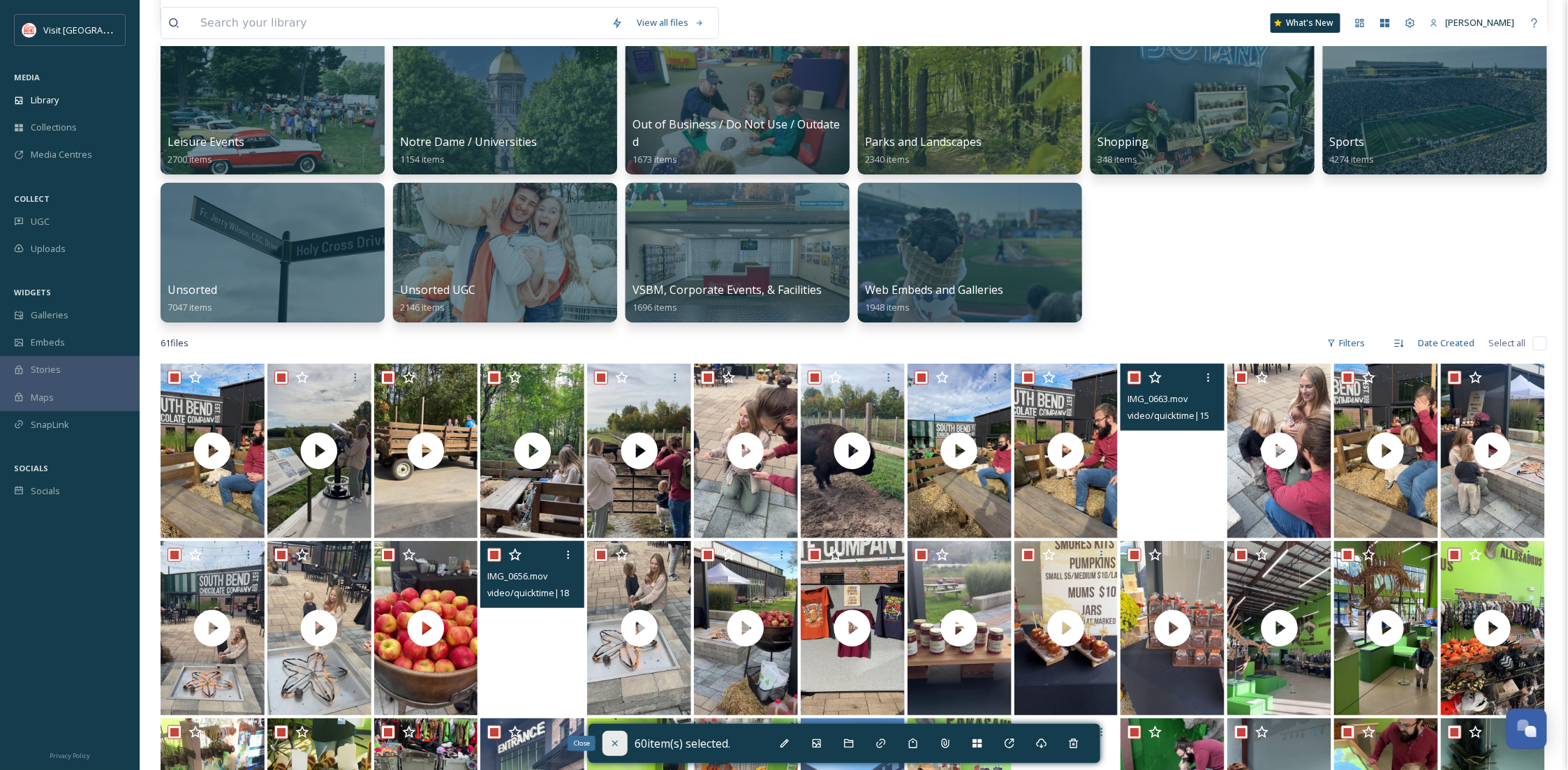
drag, startPoint x: 619, startPoint y: 744, endPoint x: 174, endPoint y: 632, distance: 458.9
click at [619, 742] on icon at bounding box center [614, 743] width 11 height 11
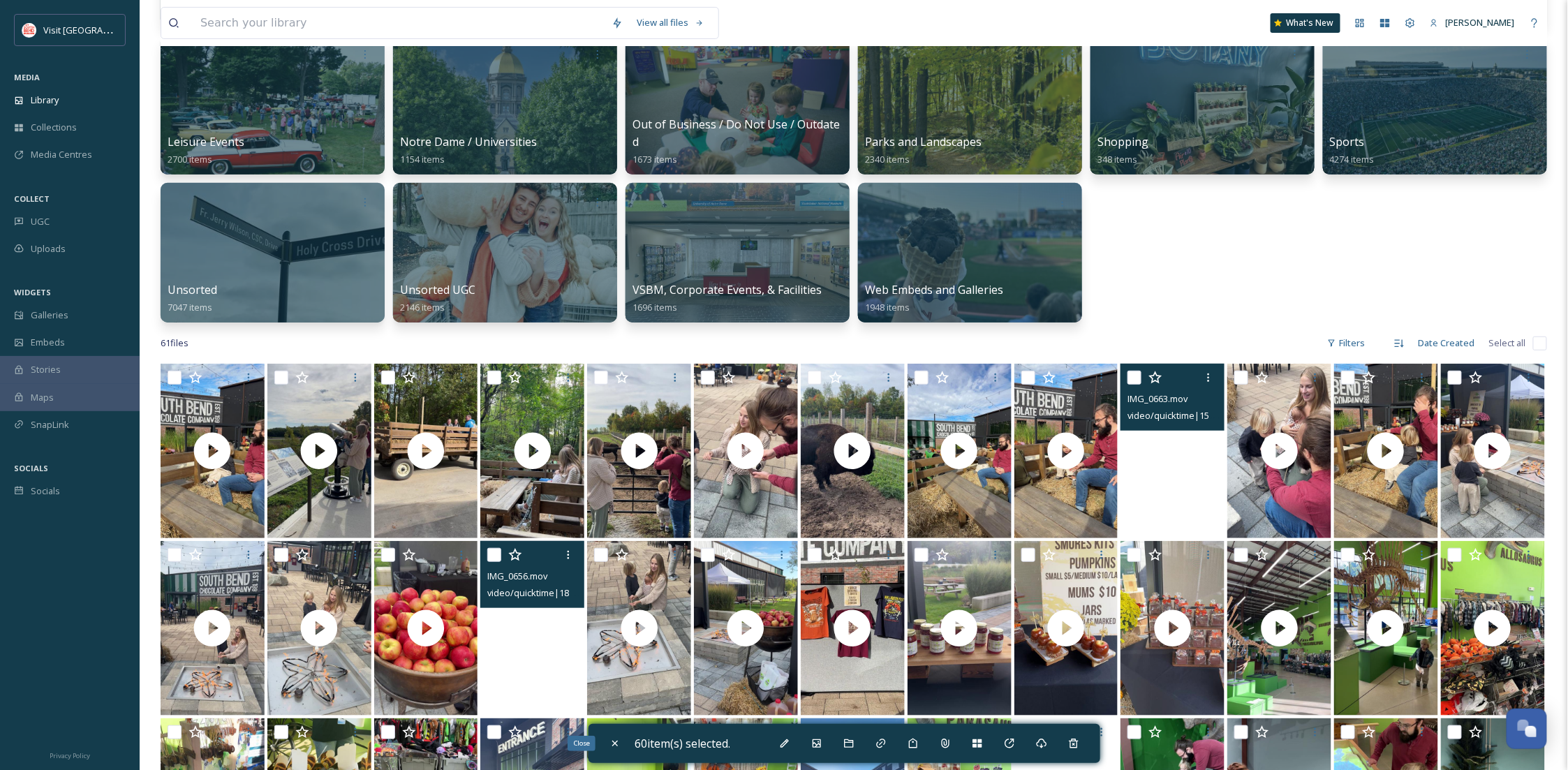
checkbox input "false"
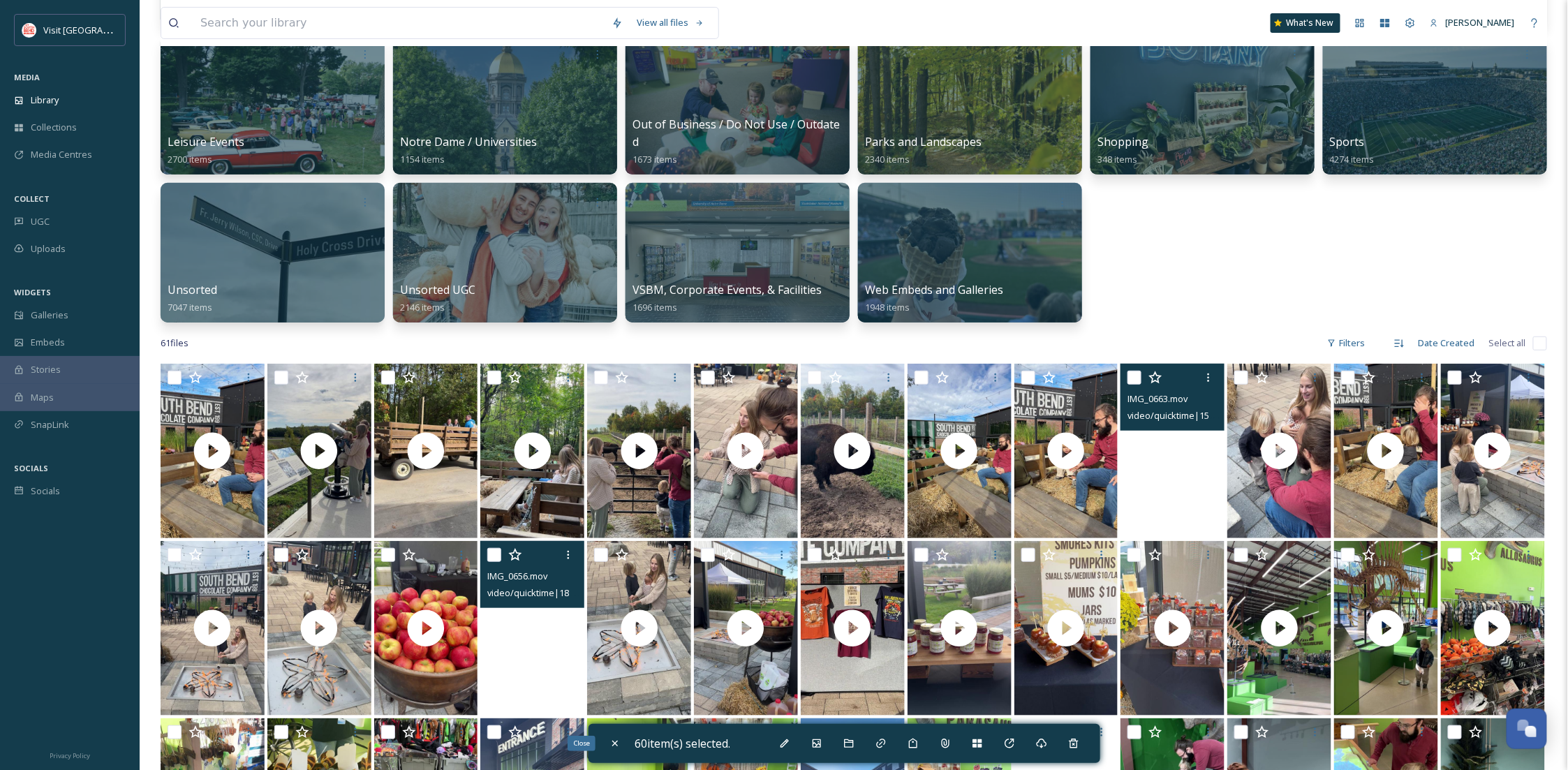
checkbox input "false"
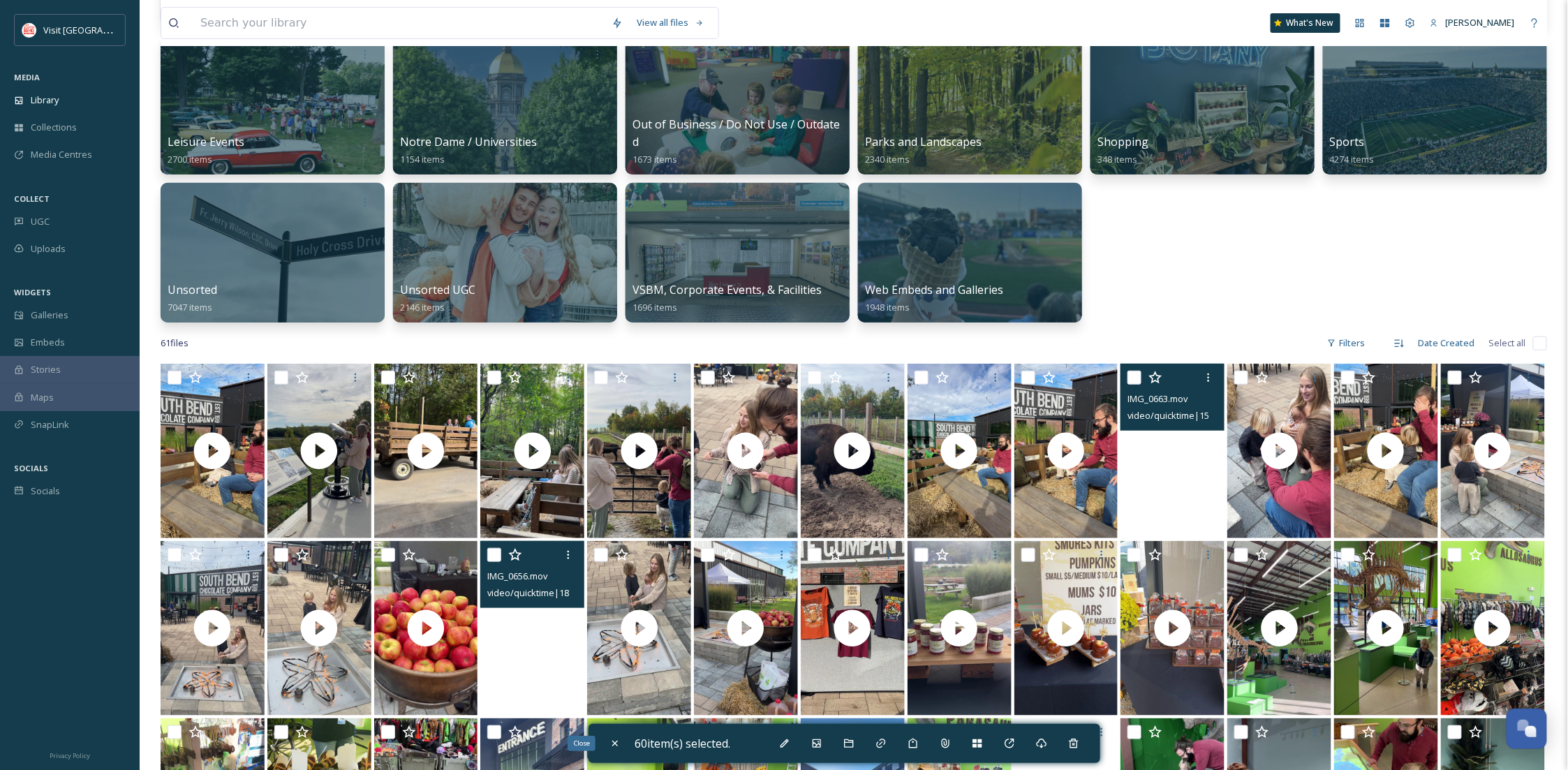
checkbox input "false"
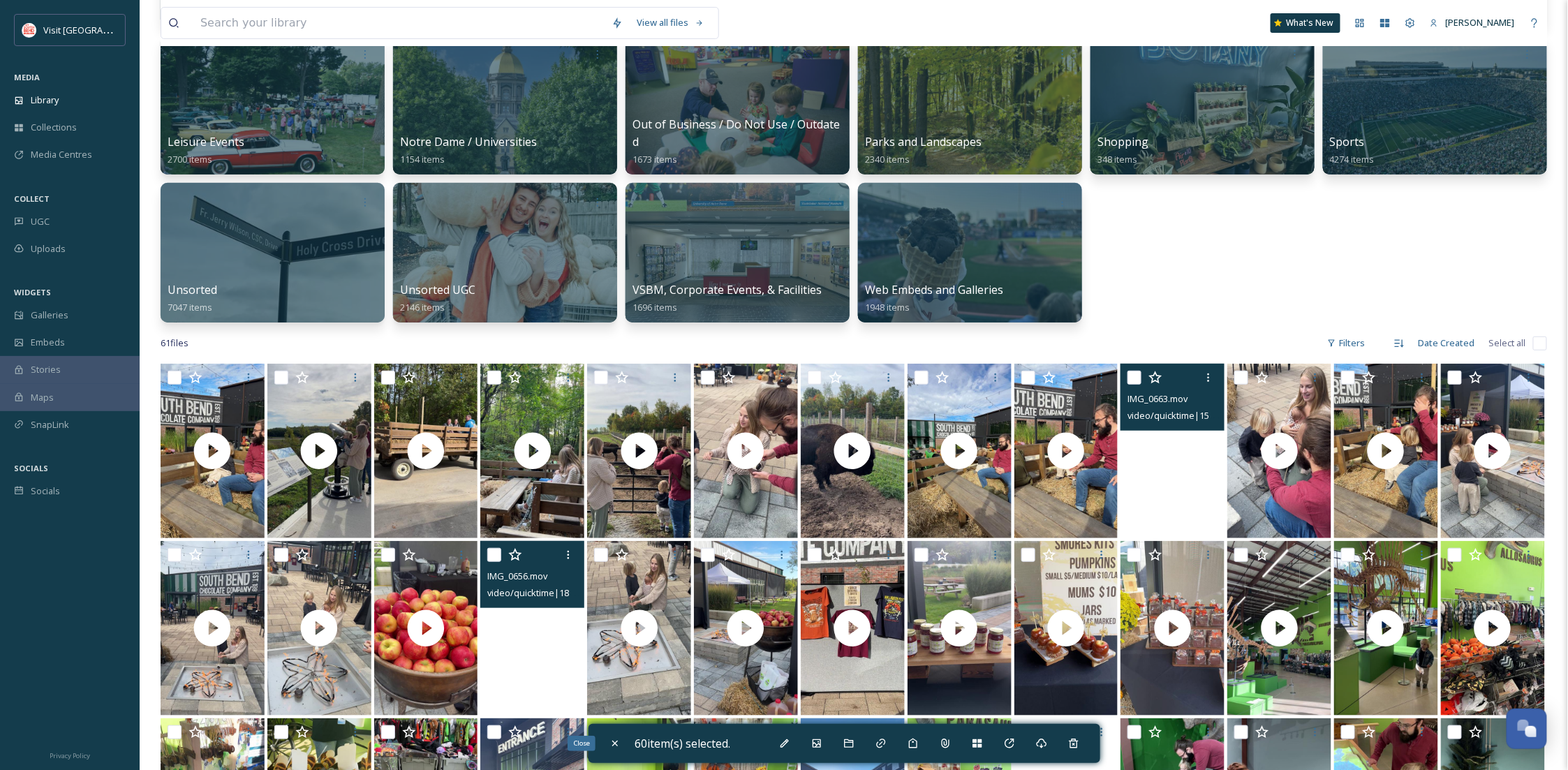
checkbox input "false"
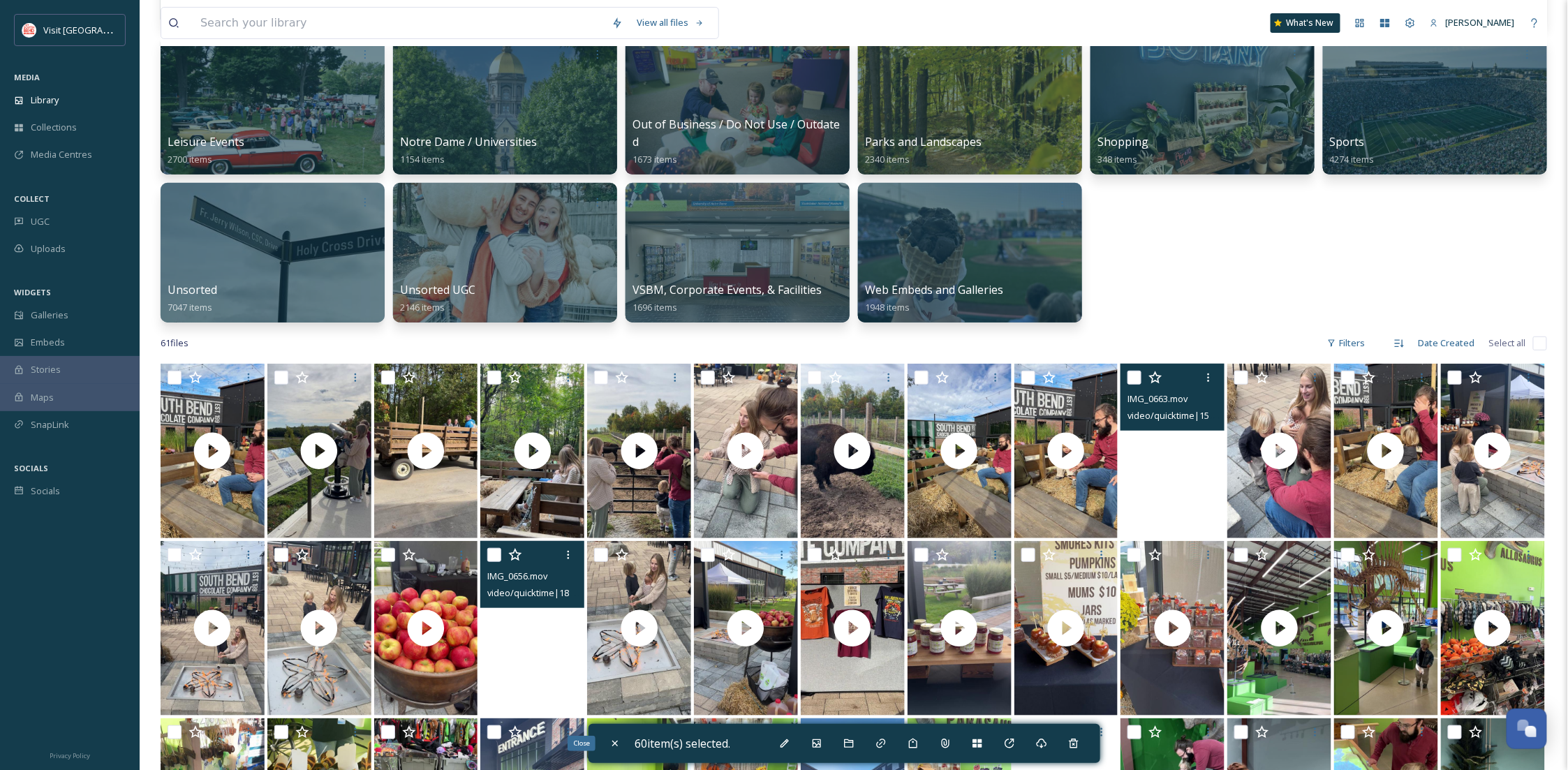
checkbox input "false"
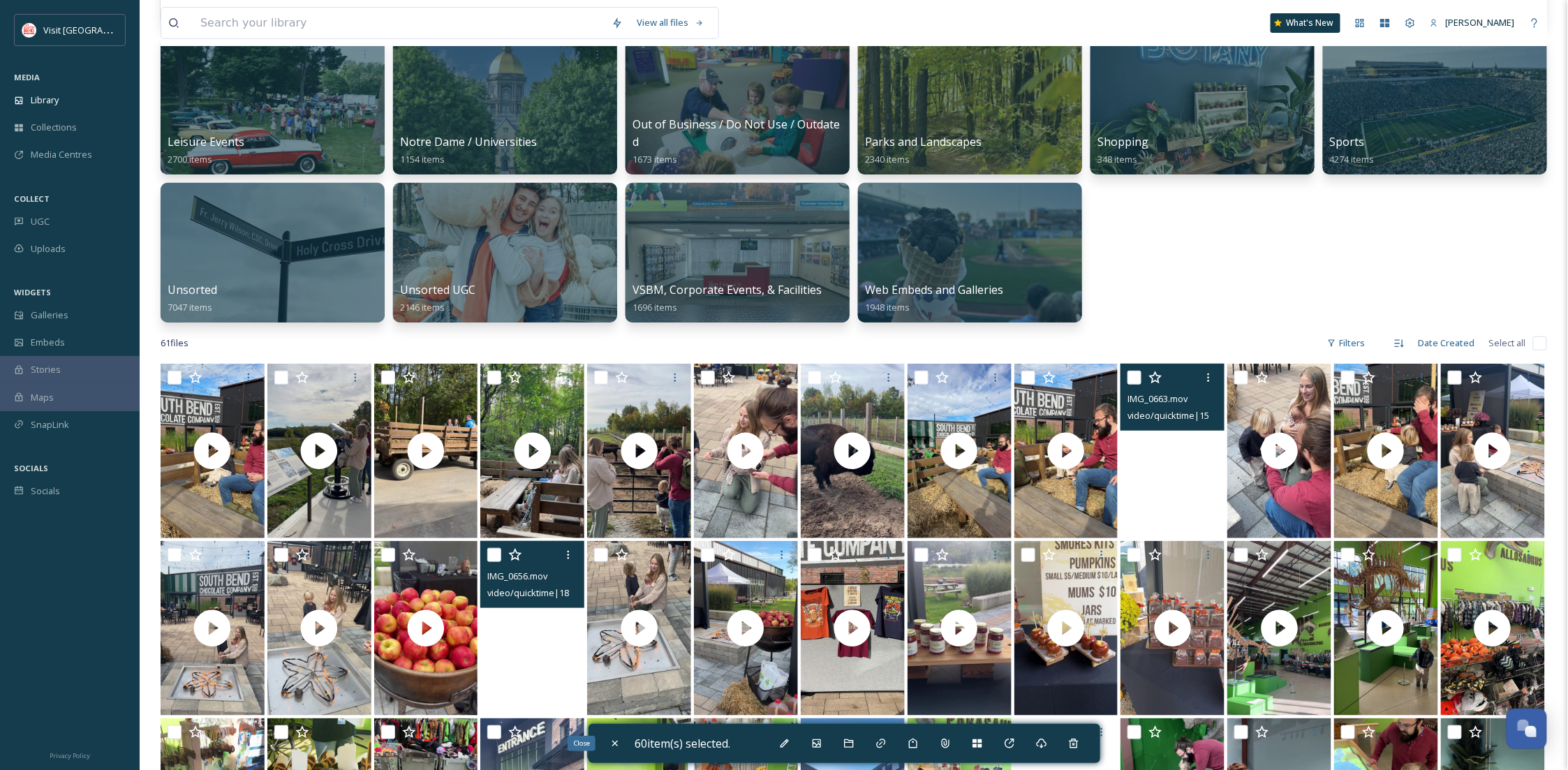
checkbox input "false"
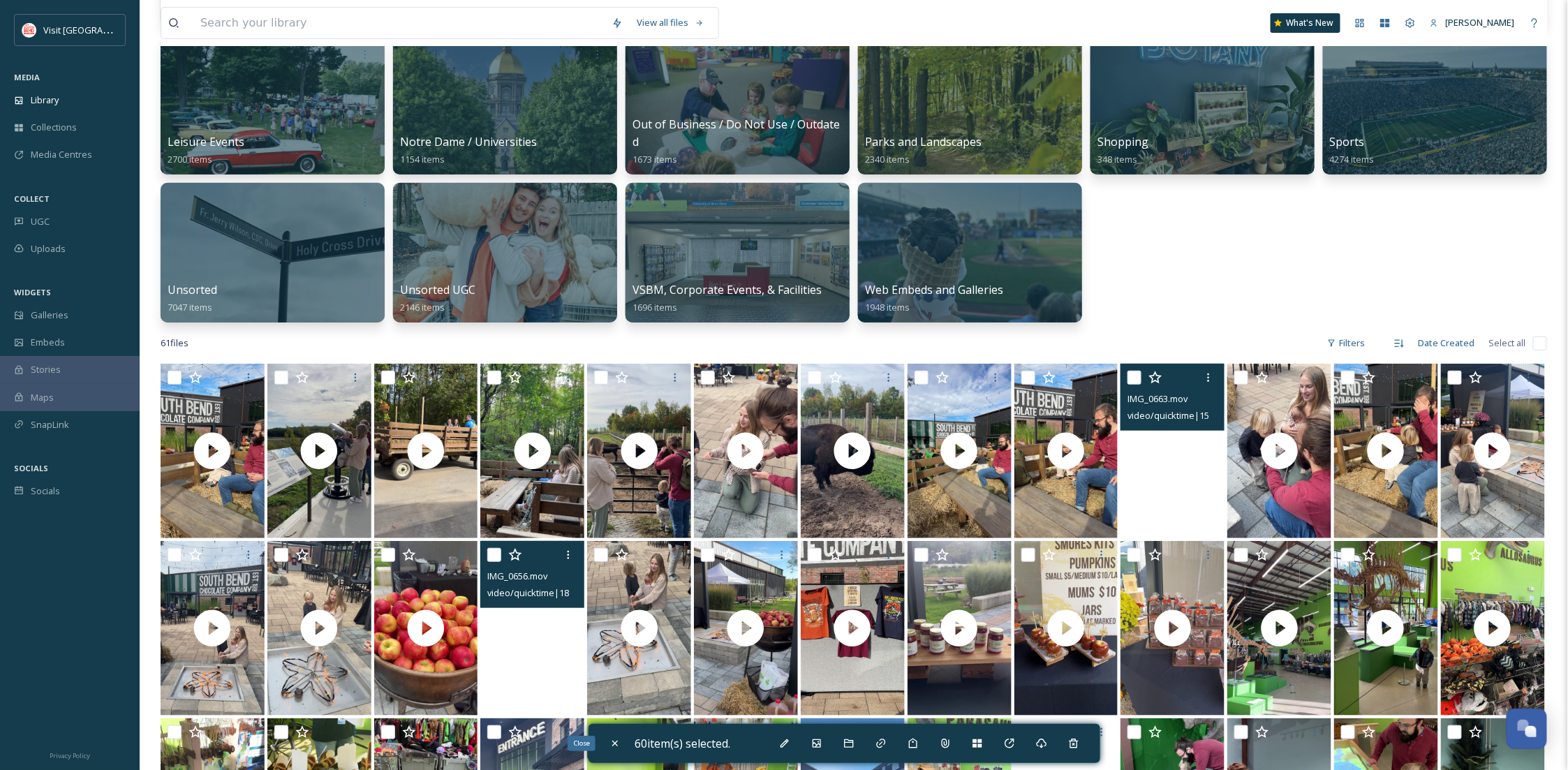
checkbox input "false"
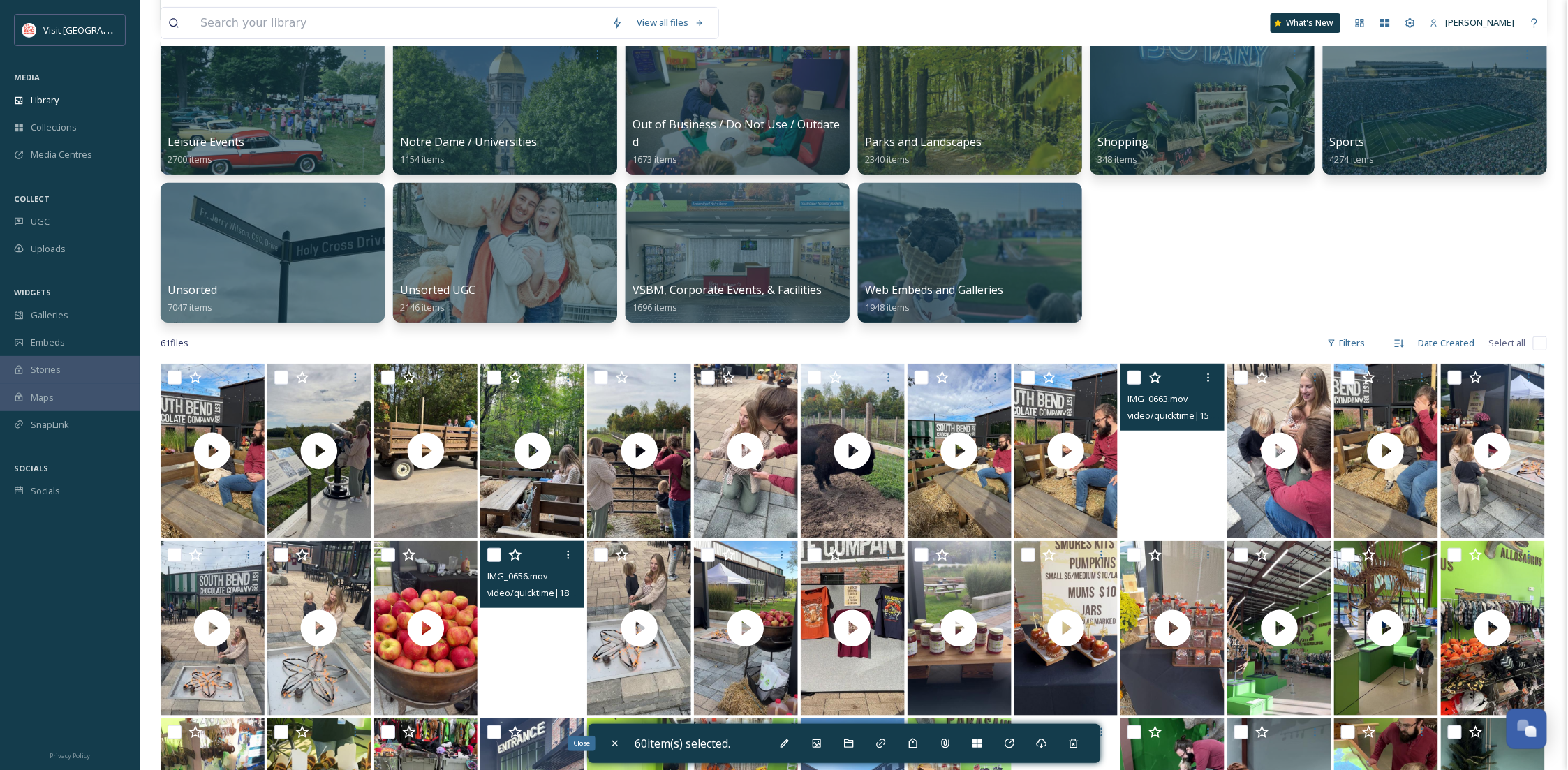
checkbox input "false"
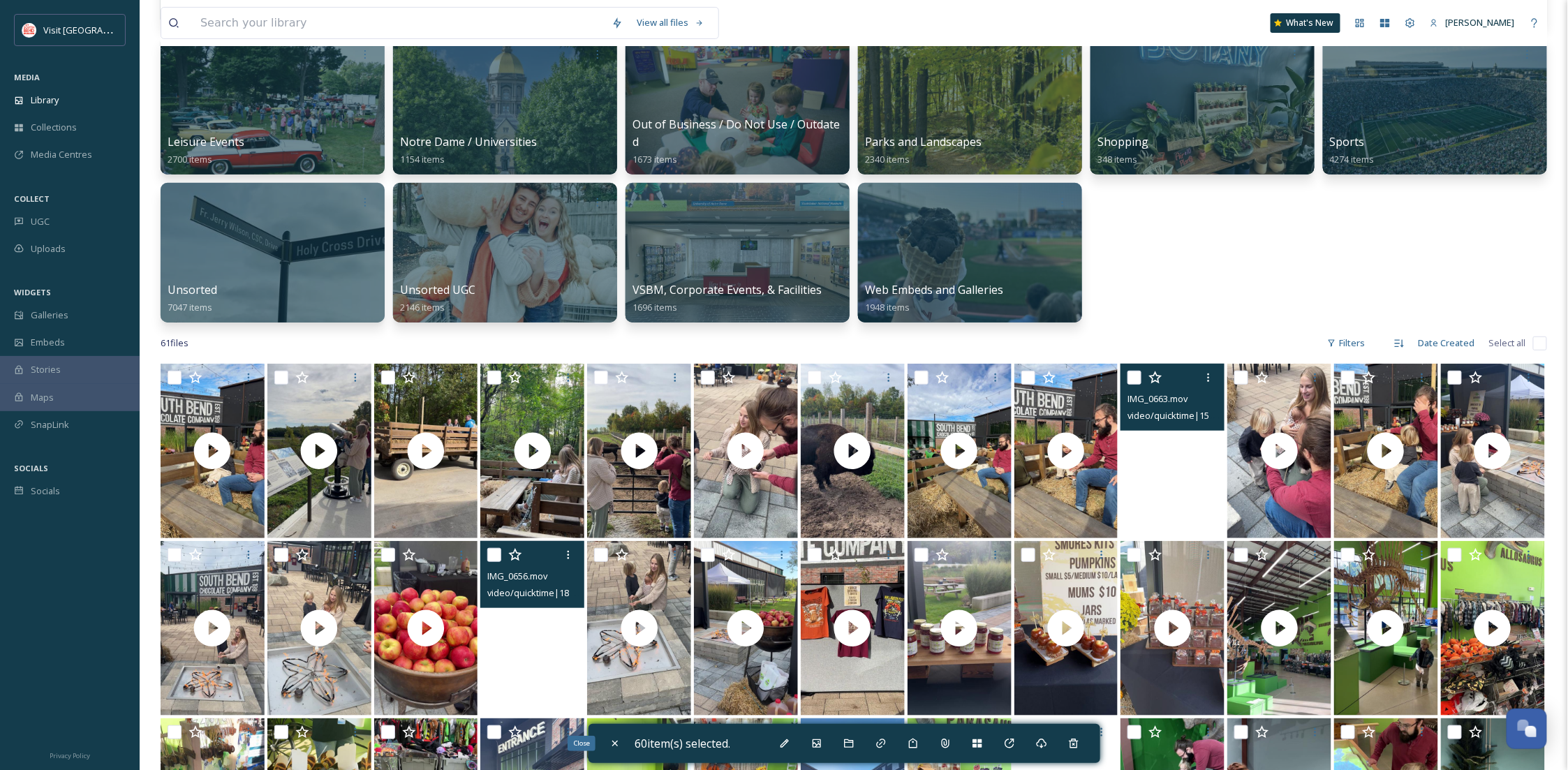
checkbox input "false"
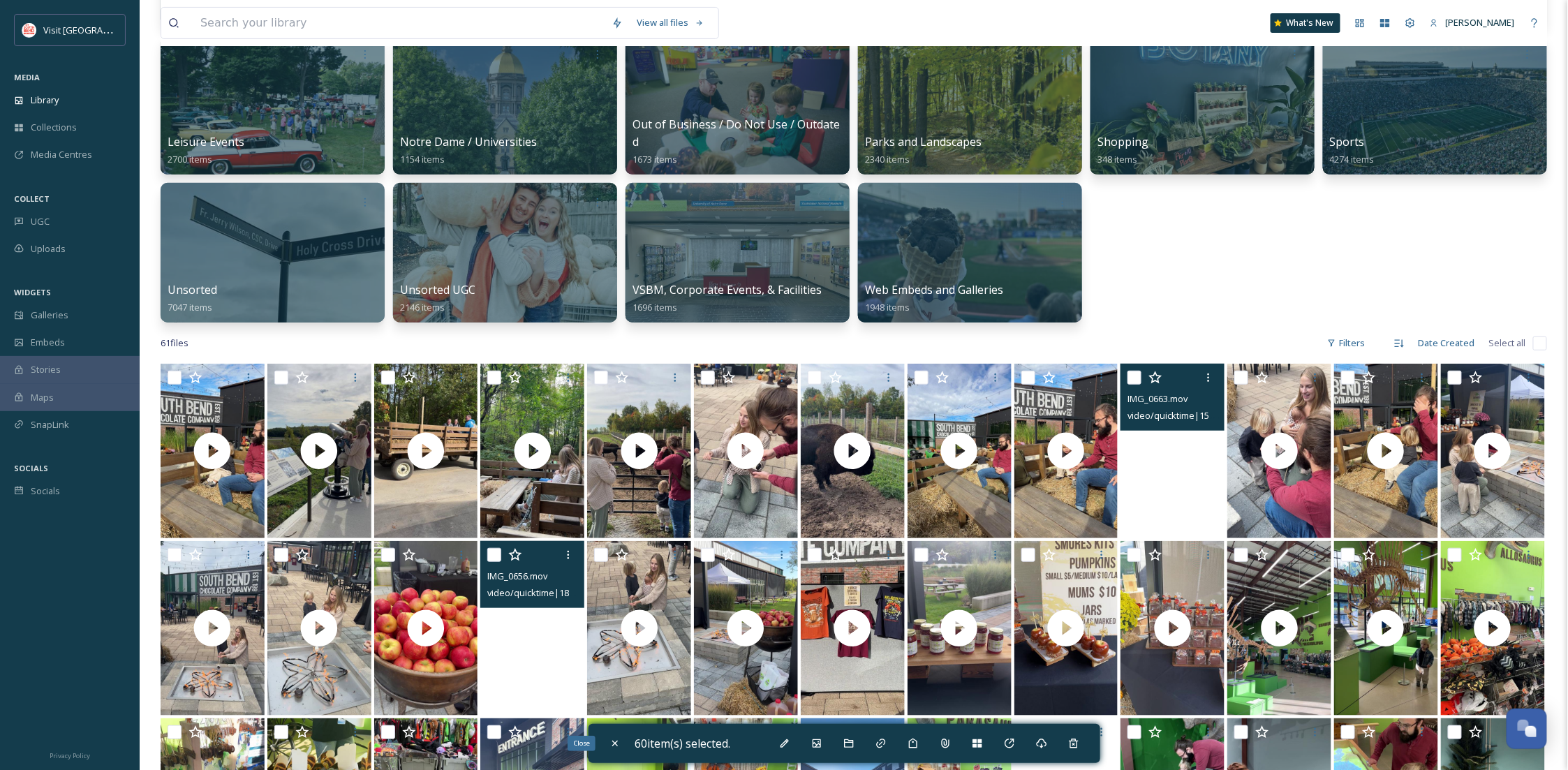
checkbox input "false"
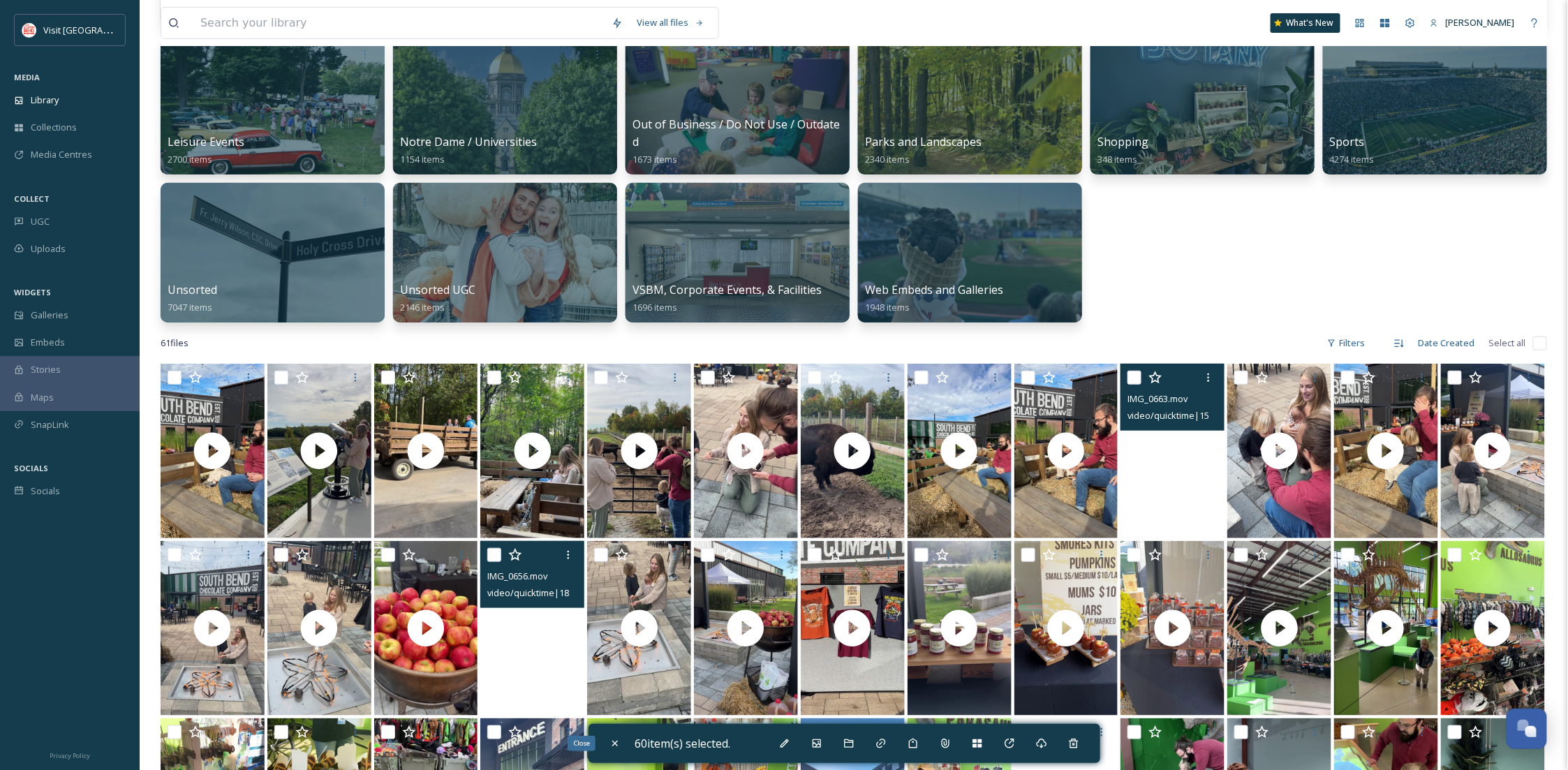
checkbox input "false"
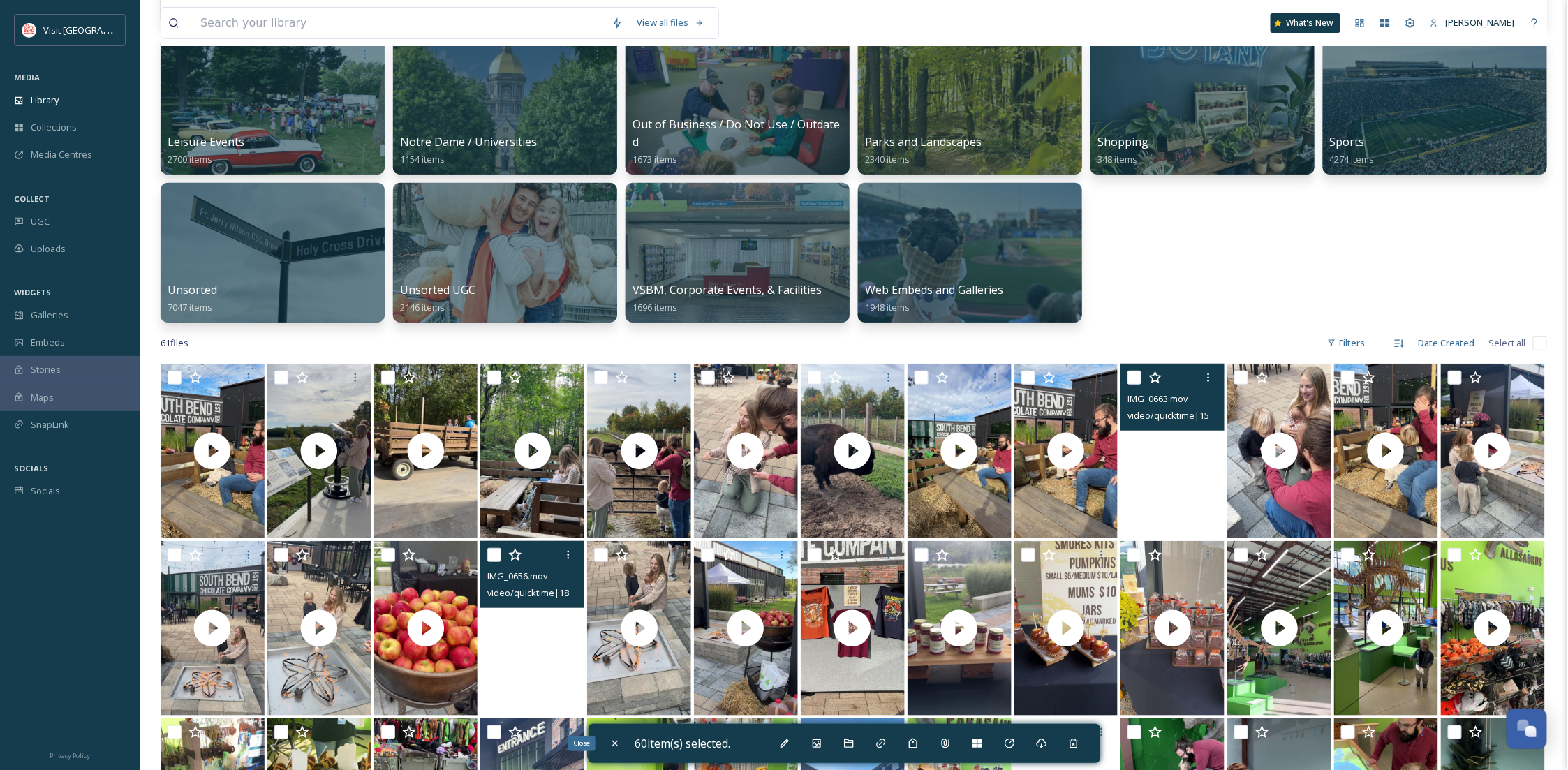
checkbox input "false"
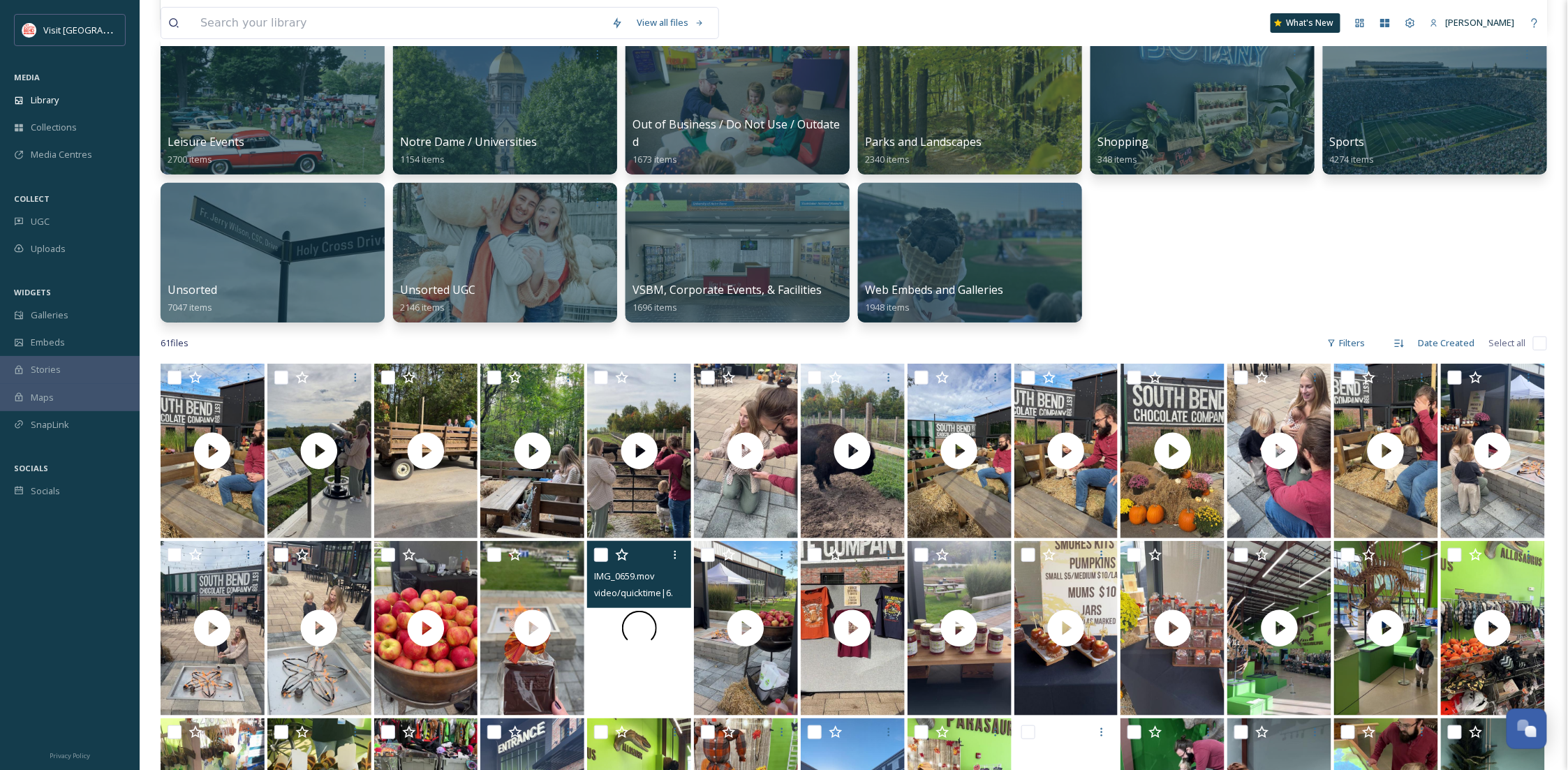
click at [1163, 301] on div "Activities 1733 items Airport / Transportation 101 items Around The Bend Series…" at bounding box center [853, 104] width 1387 height 436
